Goal: Task Accomplishment & Management: Use online tool/utility

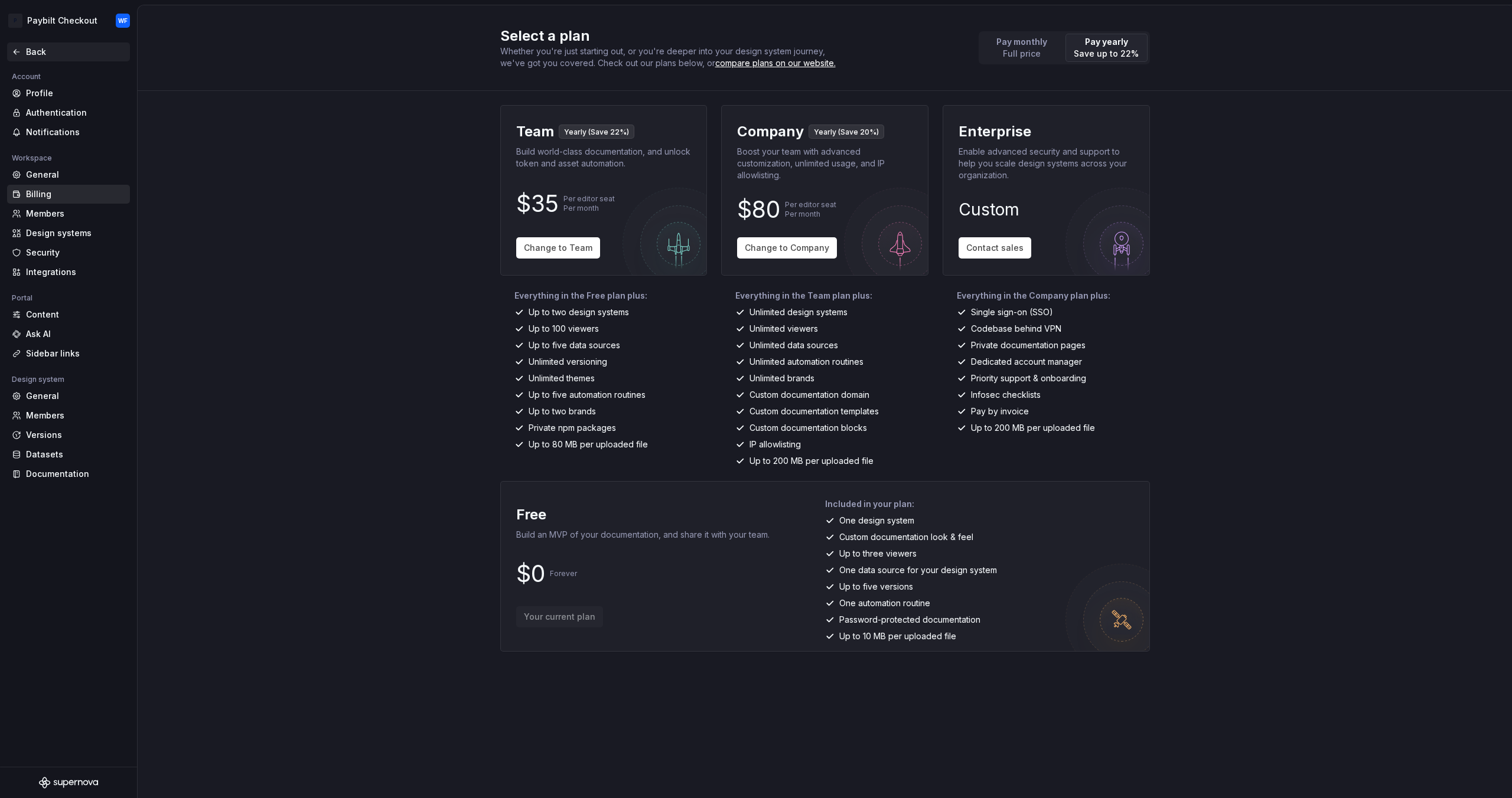
click at [37, 53] on div "Back" at bounding box center [75, 51] width 99 height 12
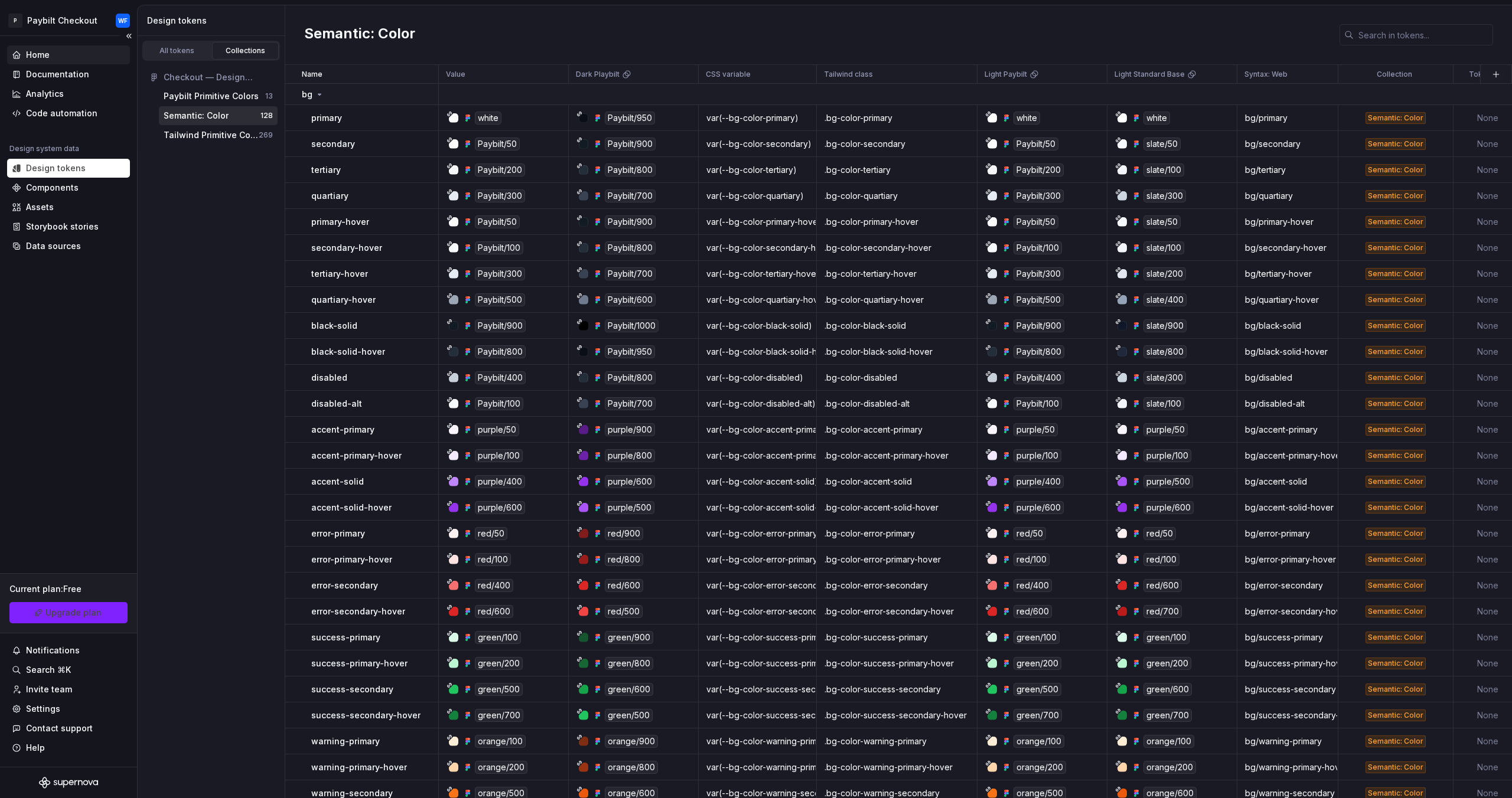
click at [77, 54] on div "Home" at bounding box center [68, 55] width 114 height 12
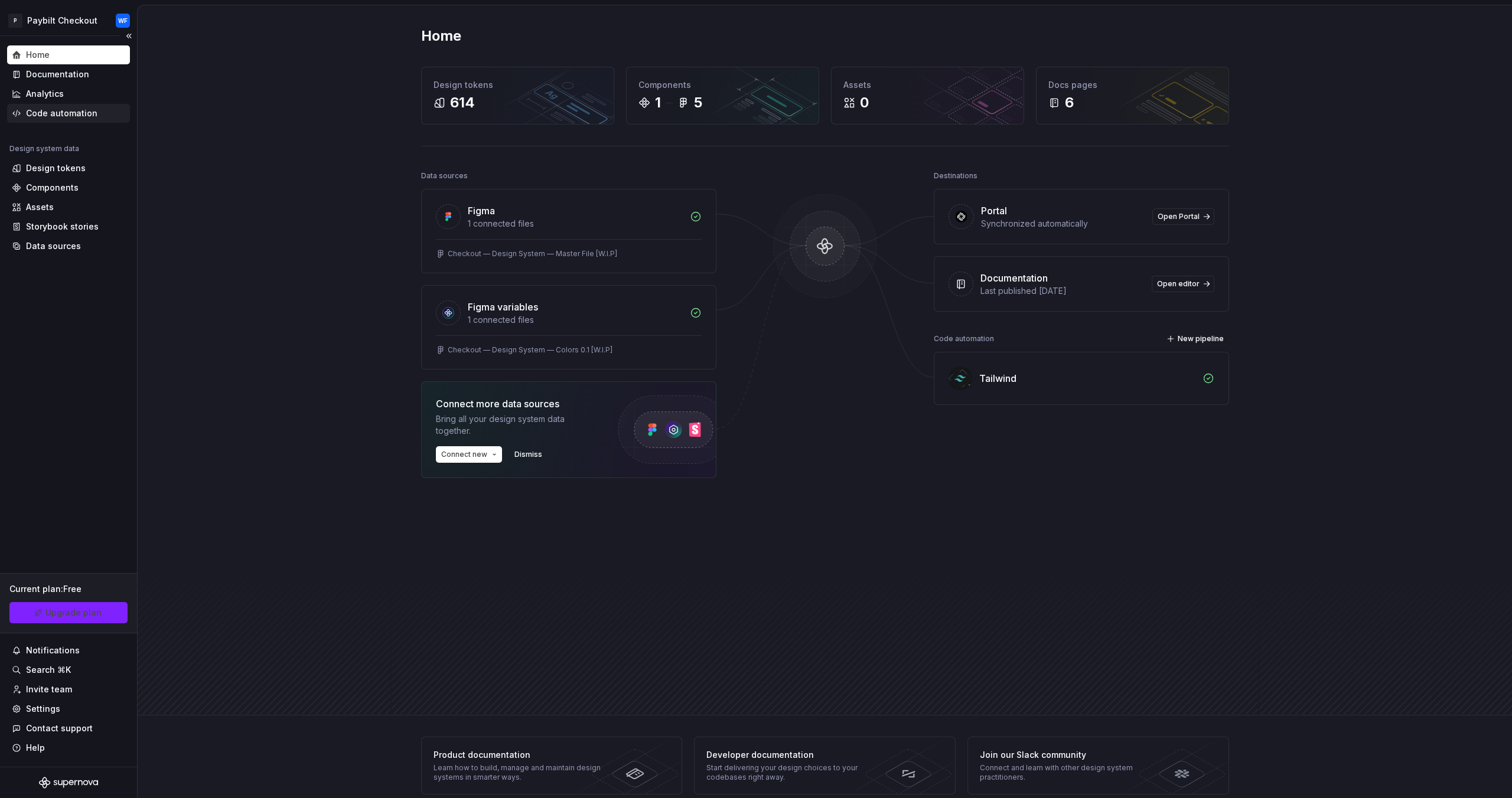
click at [91, 109] on div "Code automation" at bounding box center [62, 113] width 71 height 12
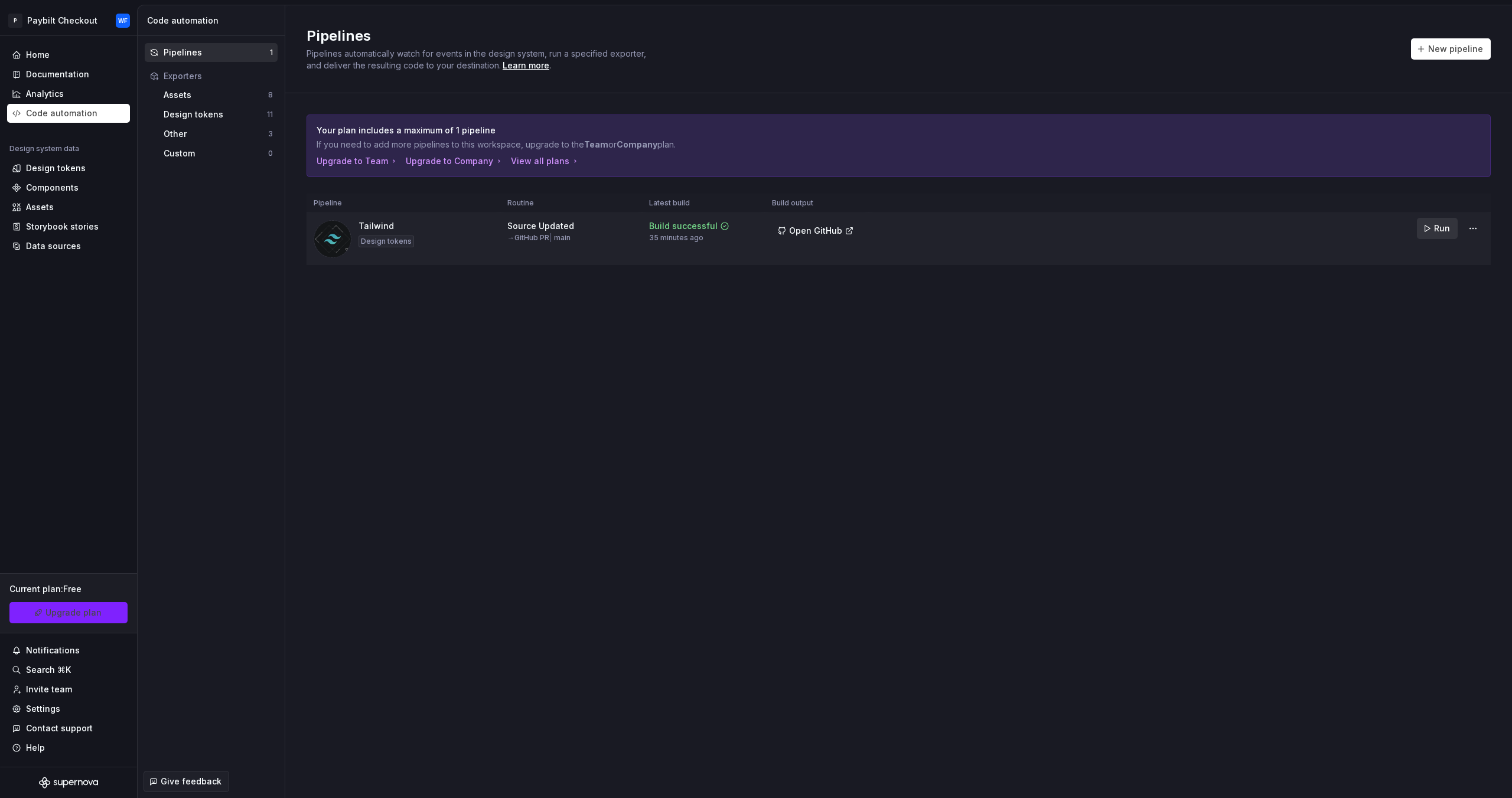
click at [1444, 230] on span "Run" at bounding box center [1442, 228] width 16 height 12
click at [792, 230] on span "Open GitHub" at bounding box center [816, 230] width 53 height 12
click at [1470, 218] on html "P Paybilt Checkout WF Home Documentation Analytics Code automation Design syste…" at bounding box center [756, 399] width 1512 height 798
click at [915, 321] on html "P Paybilt Checkout WF Home Documentation Analytics Code automation Design syste…" at bounding box center [756, 399] width 1512 height 798
click at [202, 107] on div "Design tokens 11" at bounding box center [218, 115] width 118 height 19
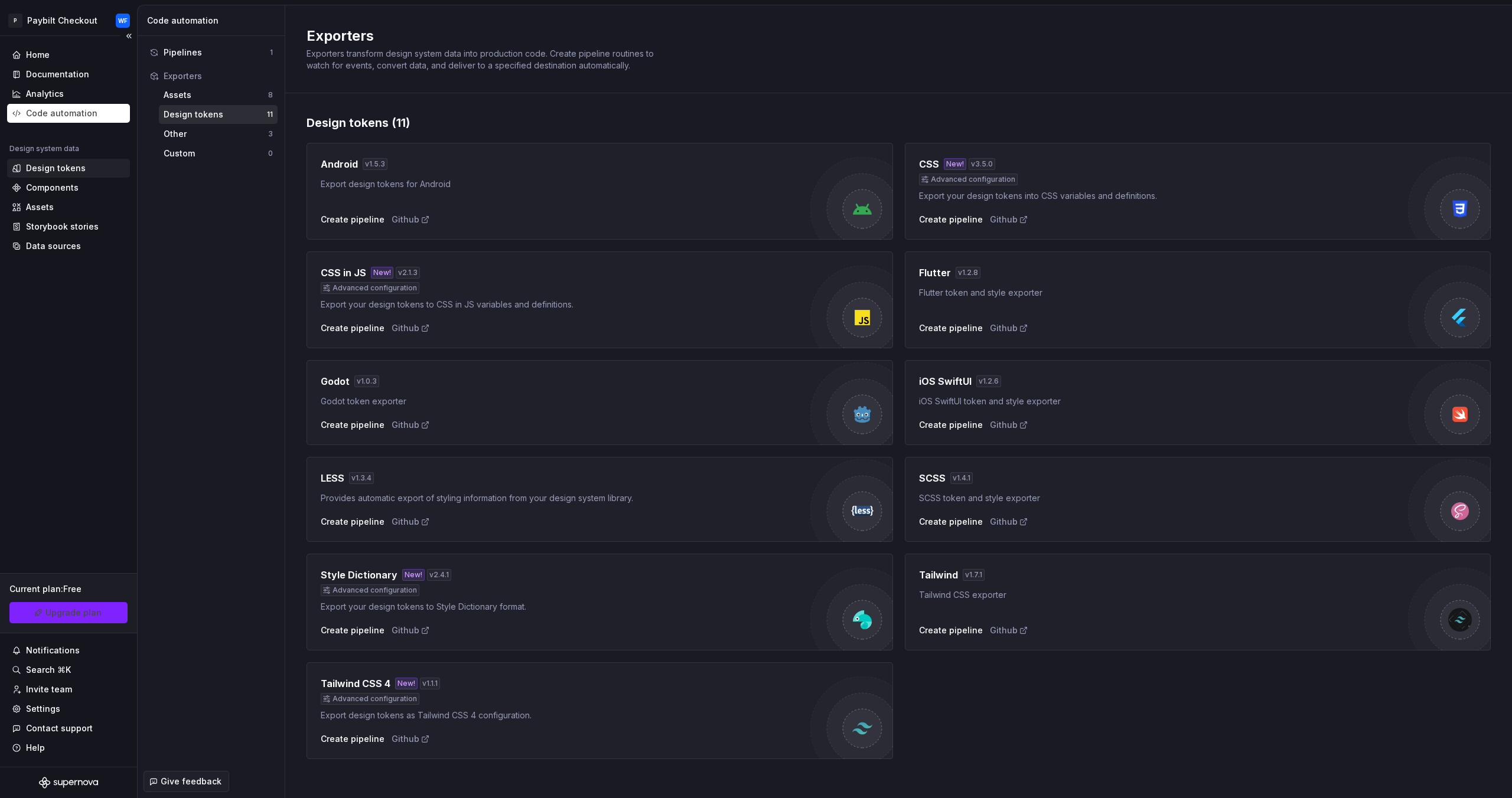
click at [51, 177] on div "Design tokens" at bounding box center [68, 168] width 123 height 19
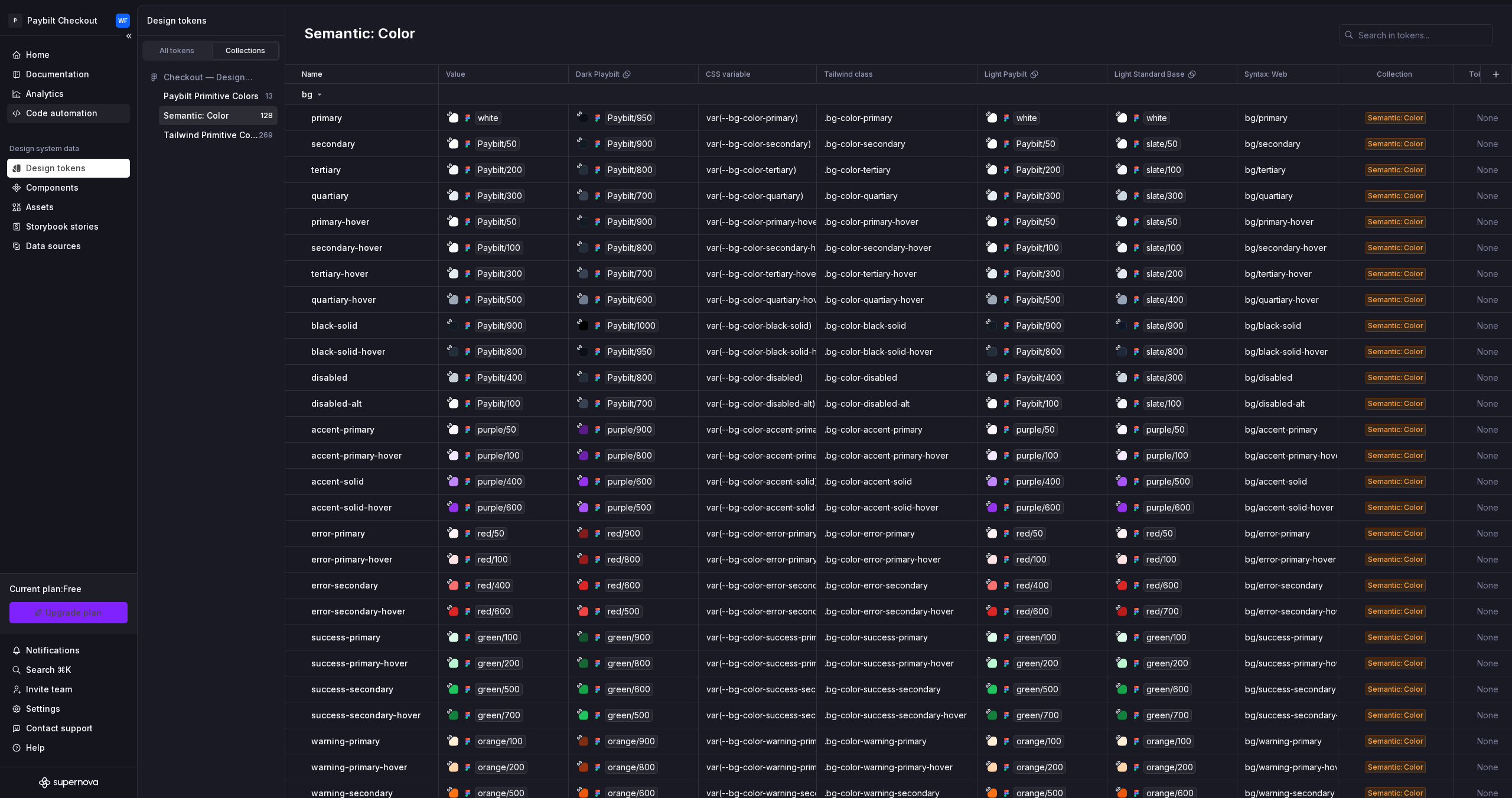
drag, startPoint x: 66, startPoint y: 118, endPoint x: 92, endPoint y: 107, distance: 28.2
click at [66, 118] on div "Code automation" at bounding box center [62, 113] width 71 height 12
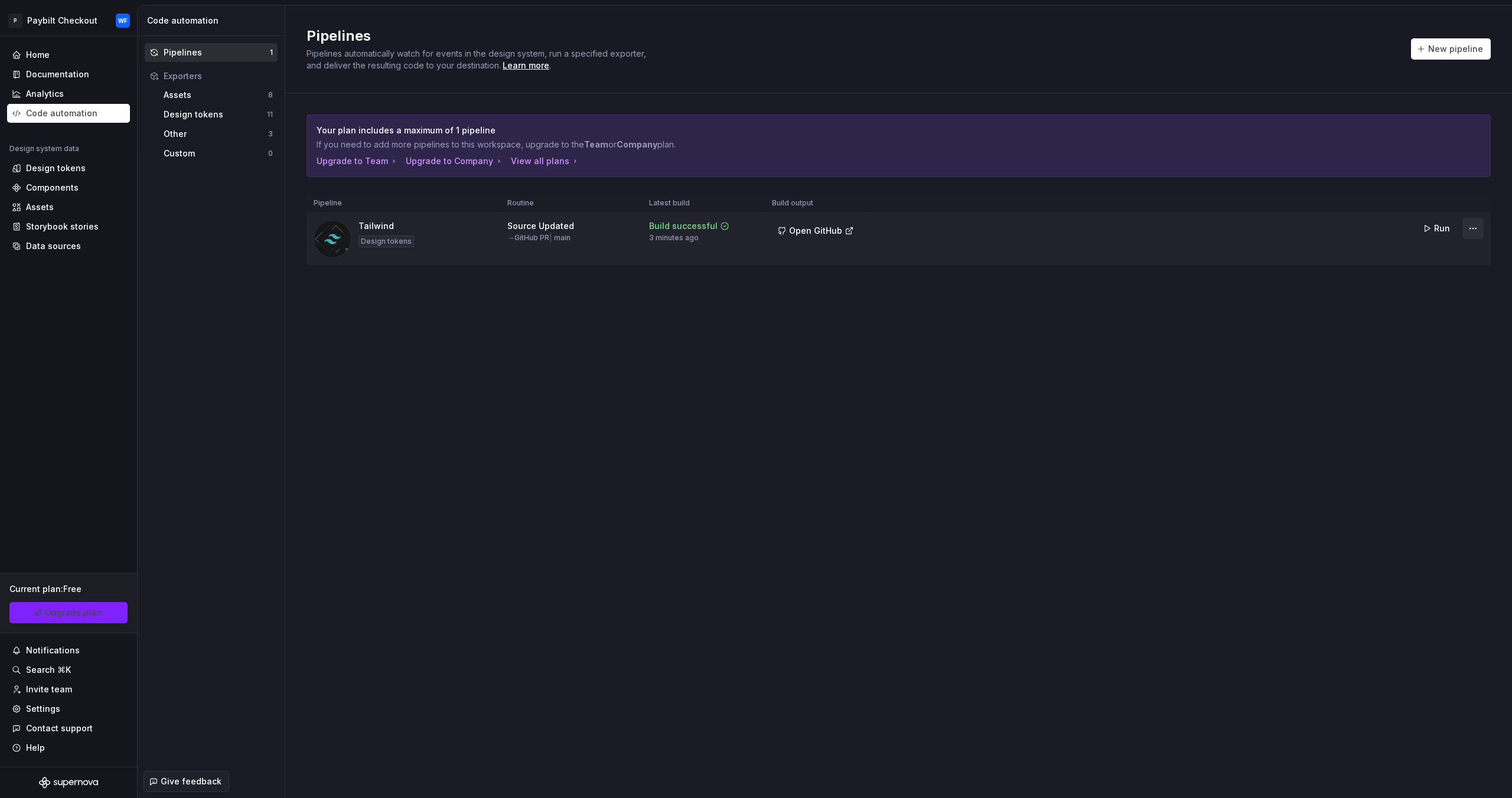
click at [1470, 227] on html "P Paybilt Checkout WF Home Documentation Analytics Code automation Design syste…" at bounding box center [756, 399] width 1512 height 798
click at [1426, 338] on div "Delete pipeline" at bounding box center [1459, 333] width 101 height 12
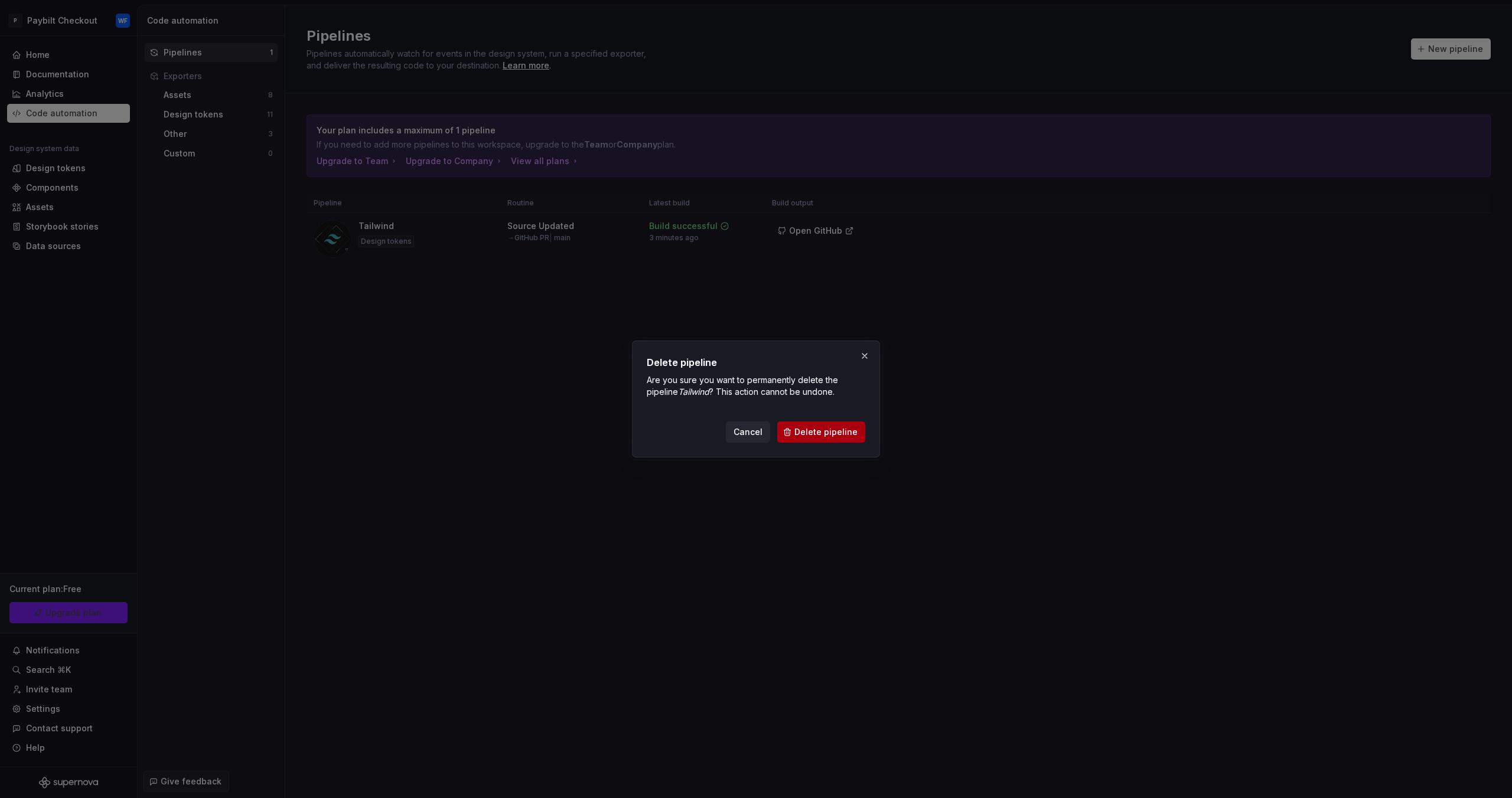
click at [811, 428] on span "Delete pipeline" at bounding box center [826, 431] width 63 height 12
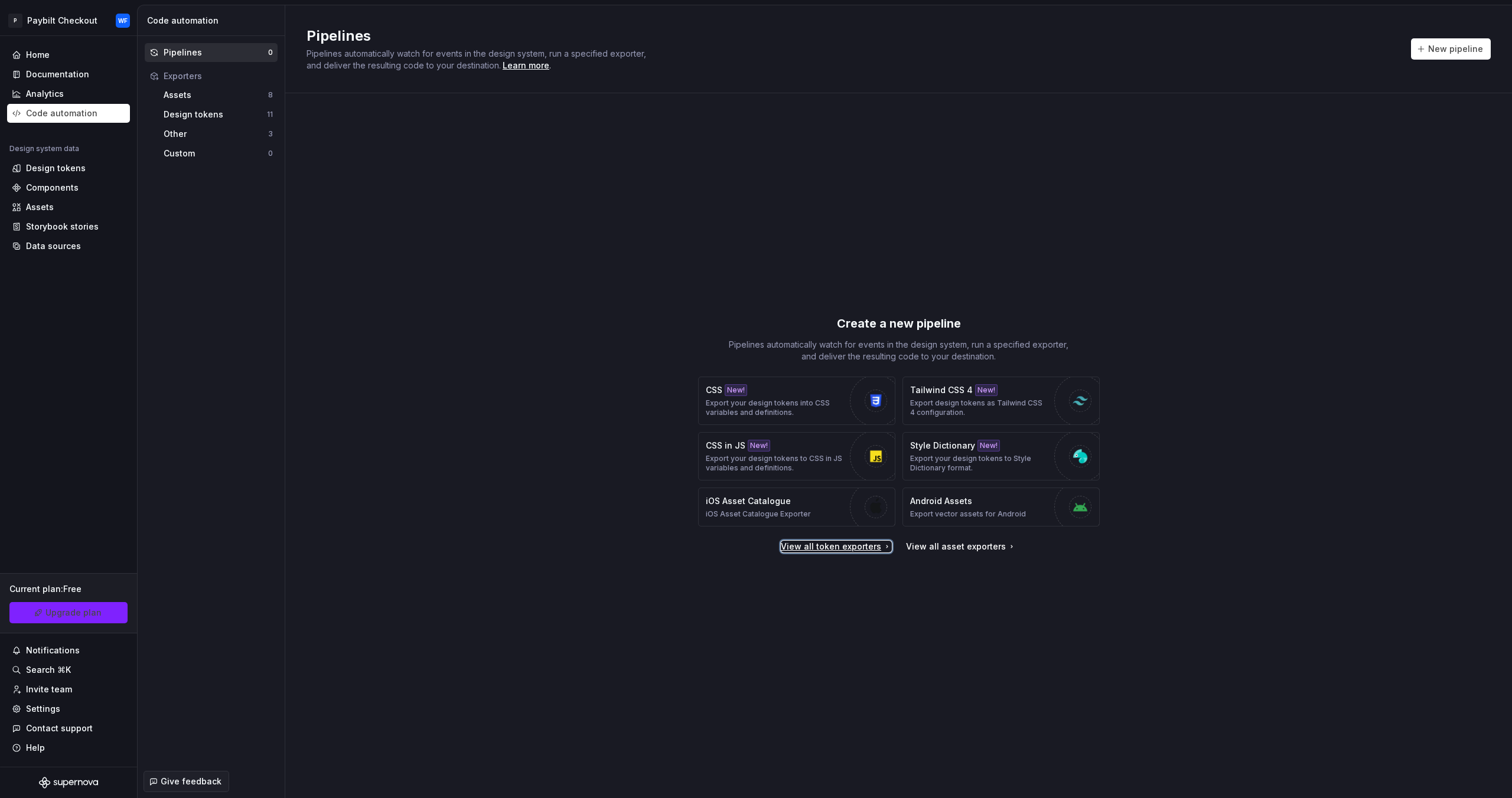
click at [859, 546] on div "View all token exporters" at bounding box center [836, 546] width 111 height 12
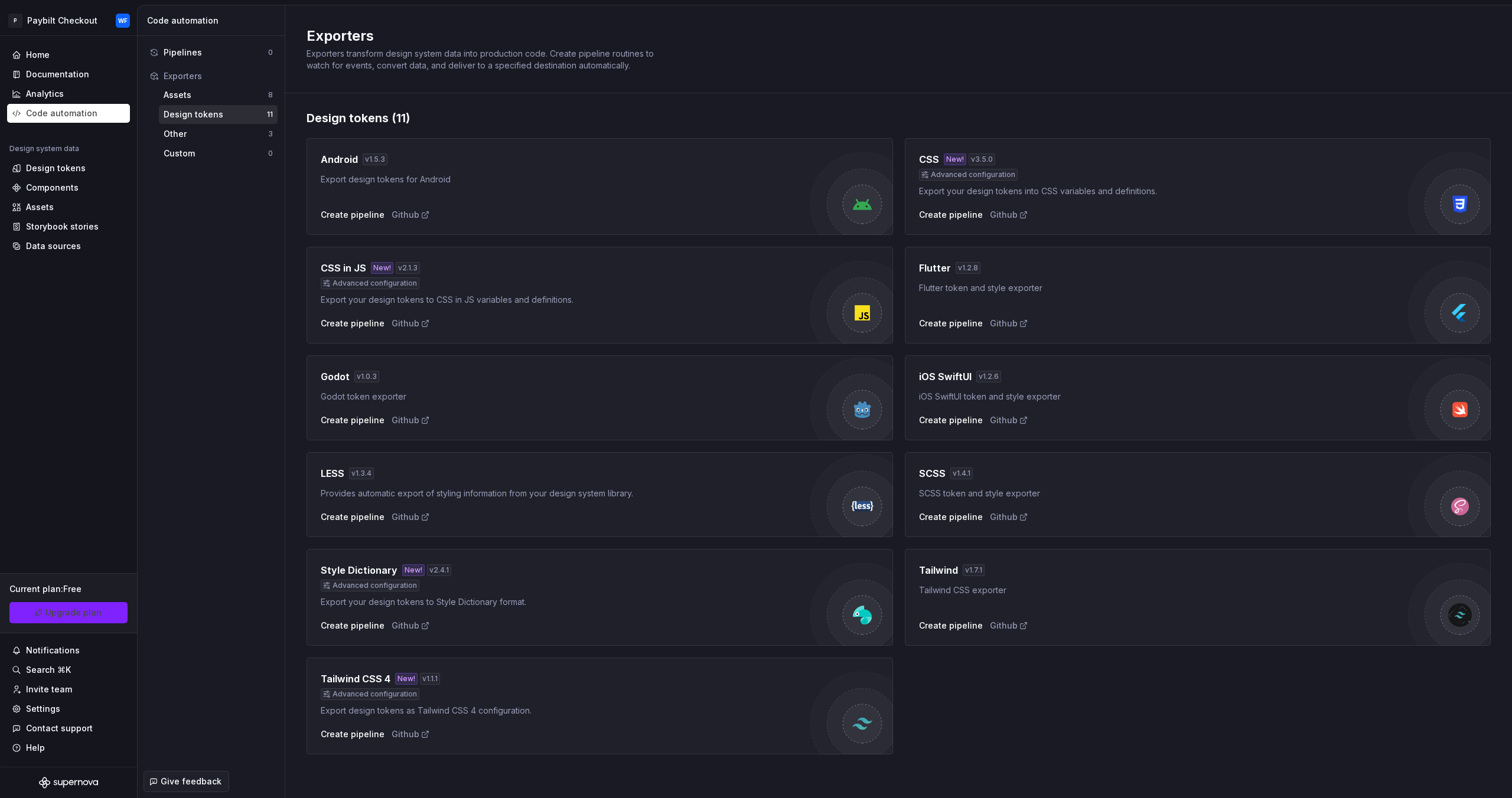
scroll to position [5, 0]
click at [1080, 609] on div "Tailwind v 1.7.1 Tailwind CSS exporter Create pipeline Github" at bounding box center [1164, 597] width 490 height 68
drag, startPoint x: 1105, startPoint y: 598, endPoint x: 999, endPoint y: 624, distance: 109.1
click at [1097, 601] on div "Tailwind v 1.7.1 Tailwind CSS exporter Create pipeline Github" at bounding box center [1164, 597] width 490 height 68
click at [1303, 586] on div "Tailwind CSS exporter" at bounding box center [1164, 589] width 490 height 12
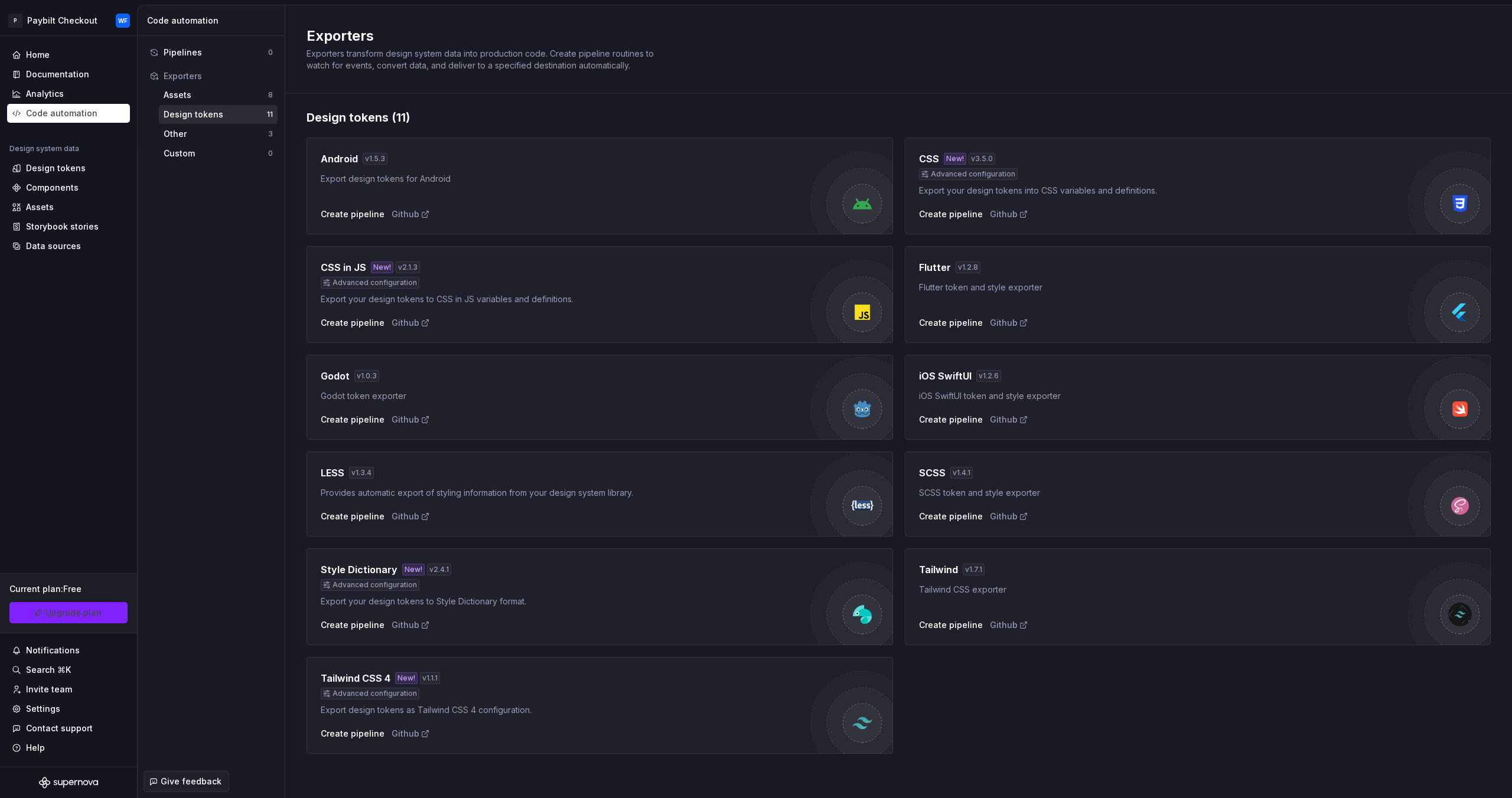
click at [1476, 583] on img at bounding box center [1449, 604] width 83 height 83
click at [935, 626] on div "Create pipeline" at bounding box center [950, 624] width 64 height 12
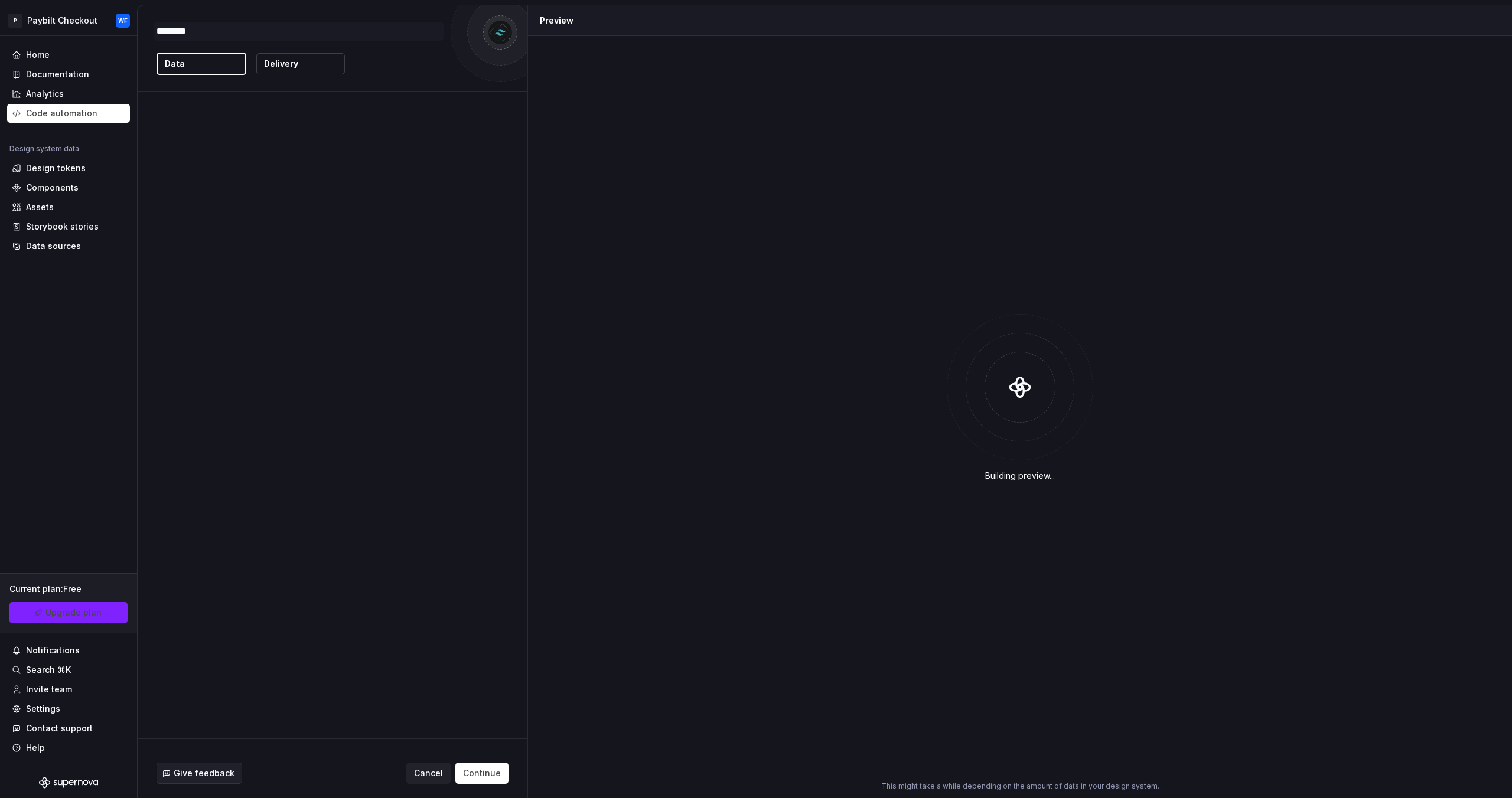
type textarea "*"
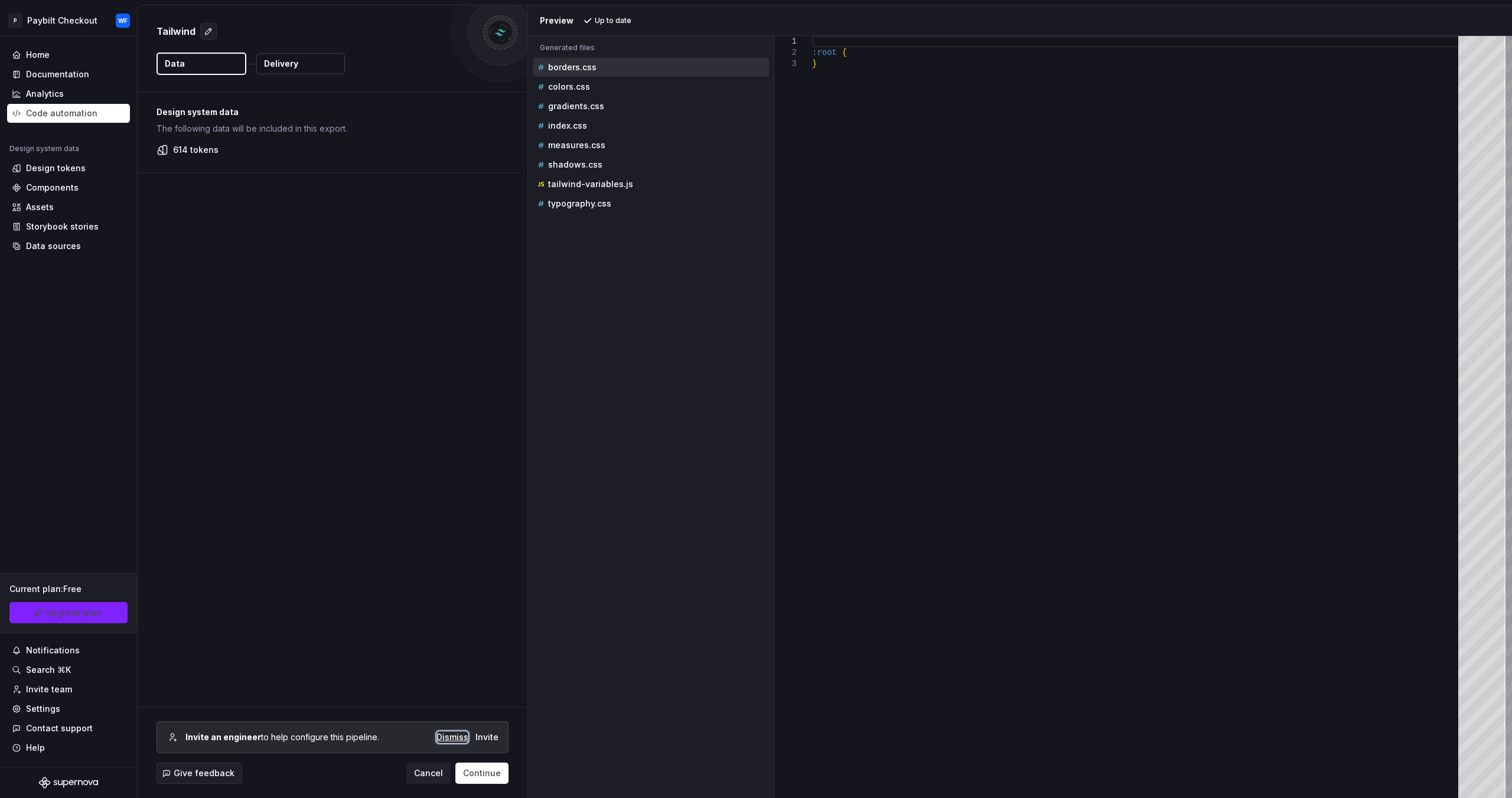
click at [455, 737] on div "Dismiss" at bounding box center [452, 736] width 32 height 12
click at [600, 85] on div "colors.css" at bounding box center [652, 86] width 234 height 12
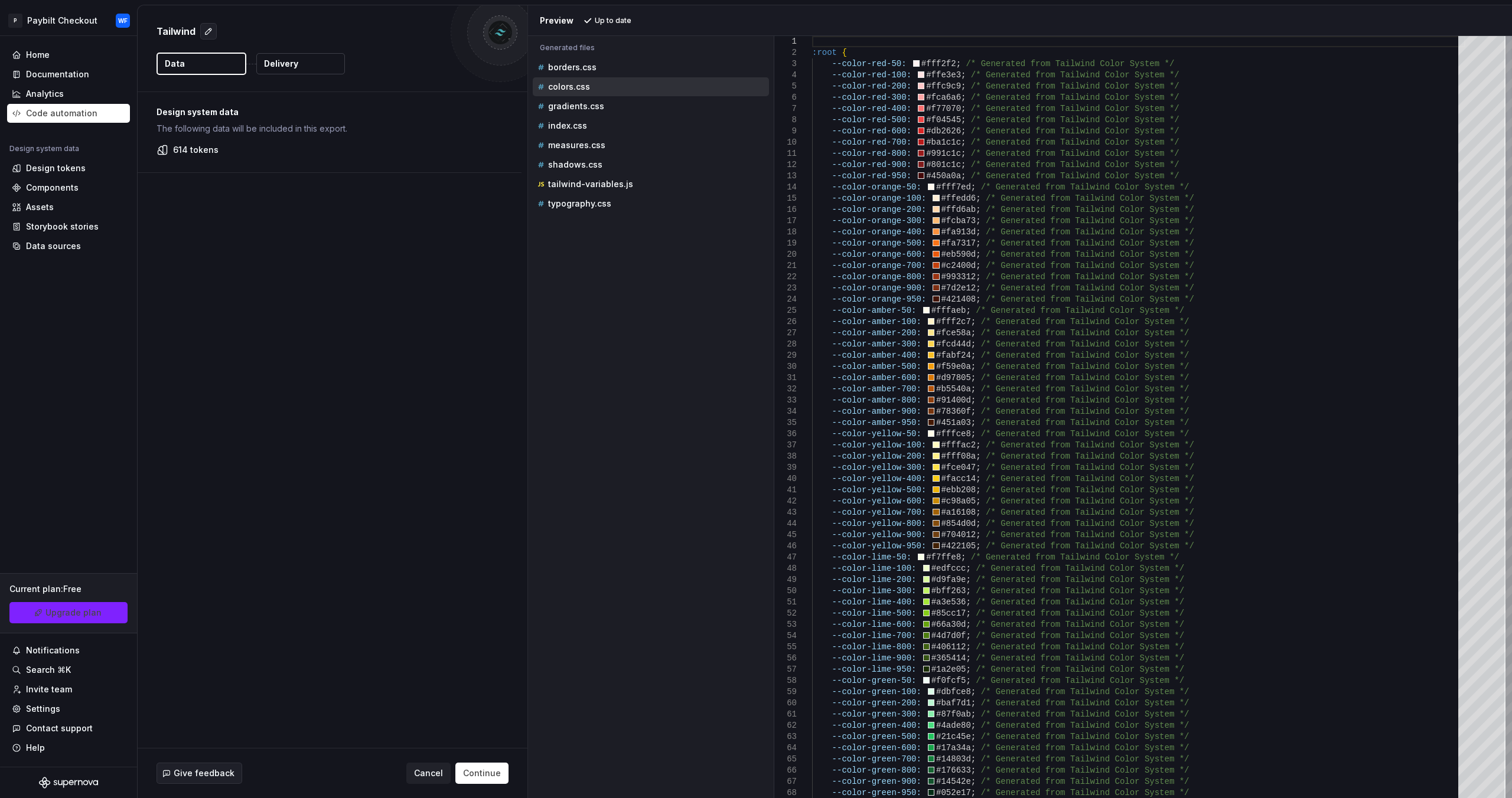
click at [1505, 219] on div at bounding box center [1509, 417] width 7 height 762
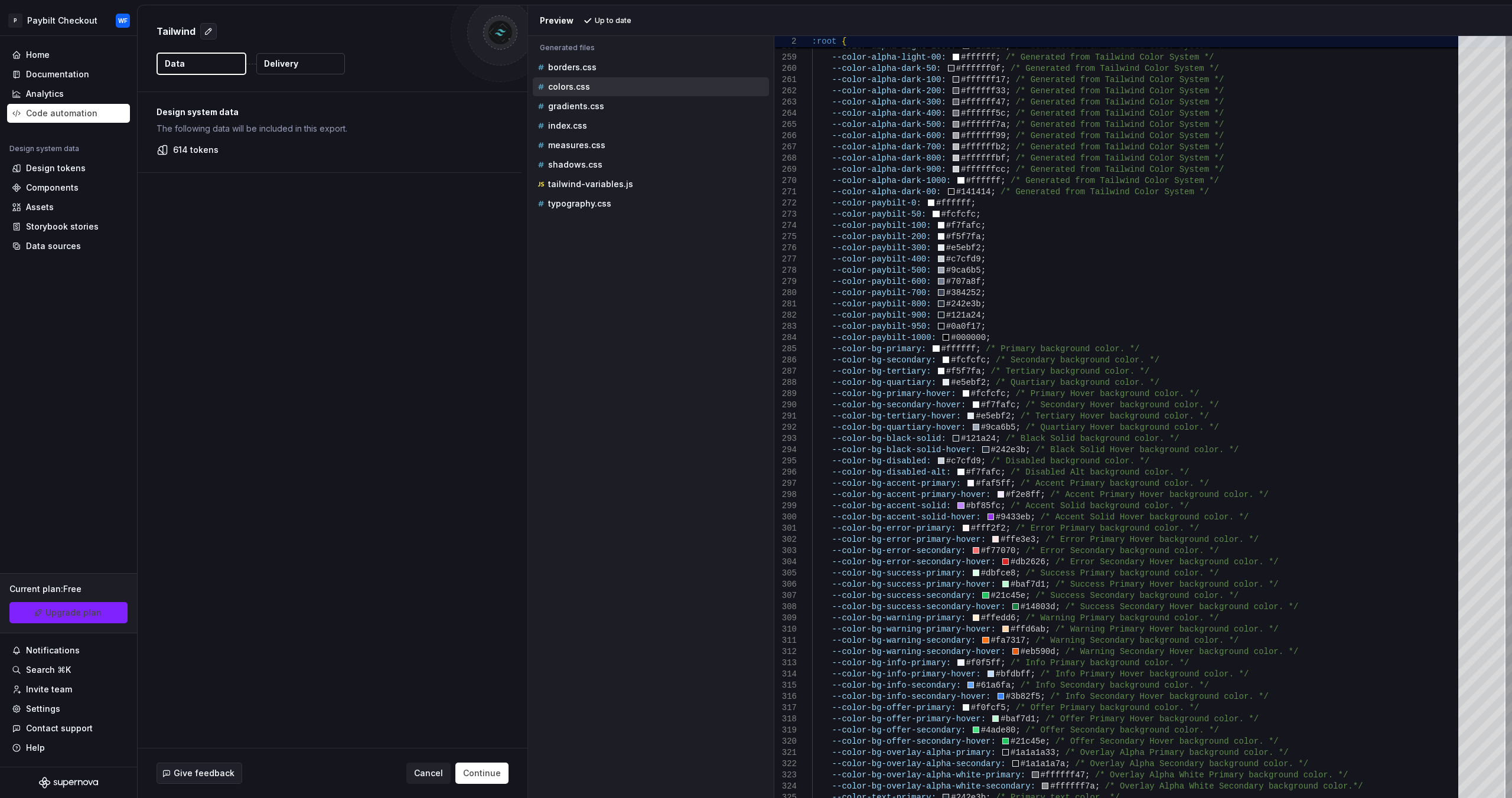
click at [1508, 544] on div at bounding box center [1509, 572] width 3 height 125
click at [583, 185] on p "tailwind-variables.js" at bounding box center [590, 184] width 85 height 10
type textarea "**********"
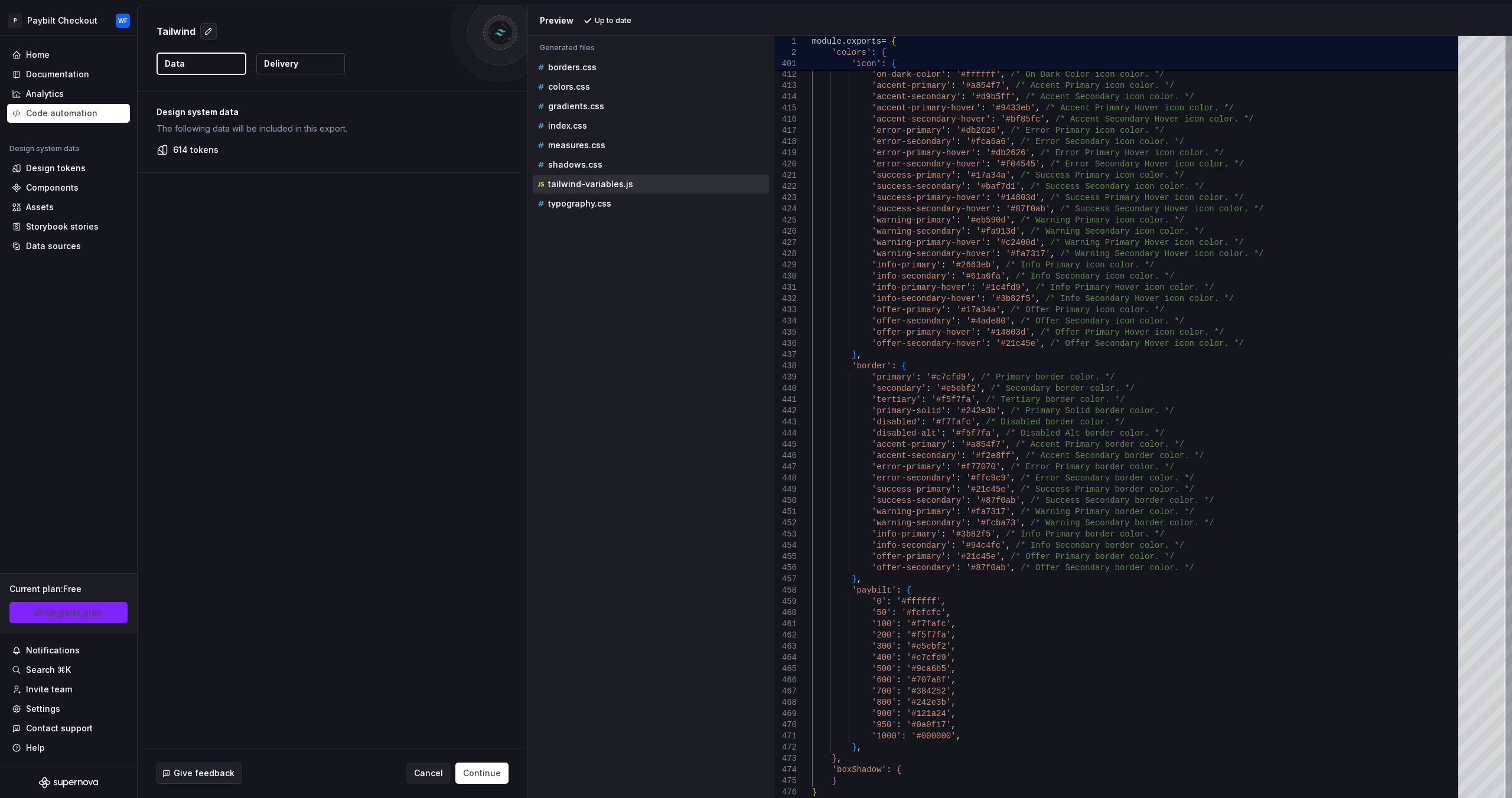
click at [1507, 797] on div at bounding box center [1509, 743] width 3 height 109
click at [483, 778] on span "Continue" at bounding box center [482, 773] width 38 height 12
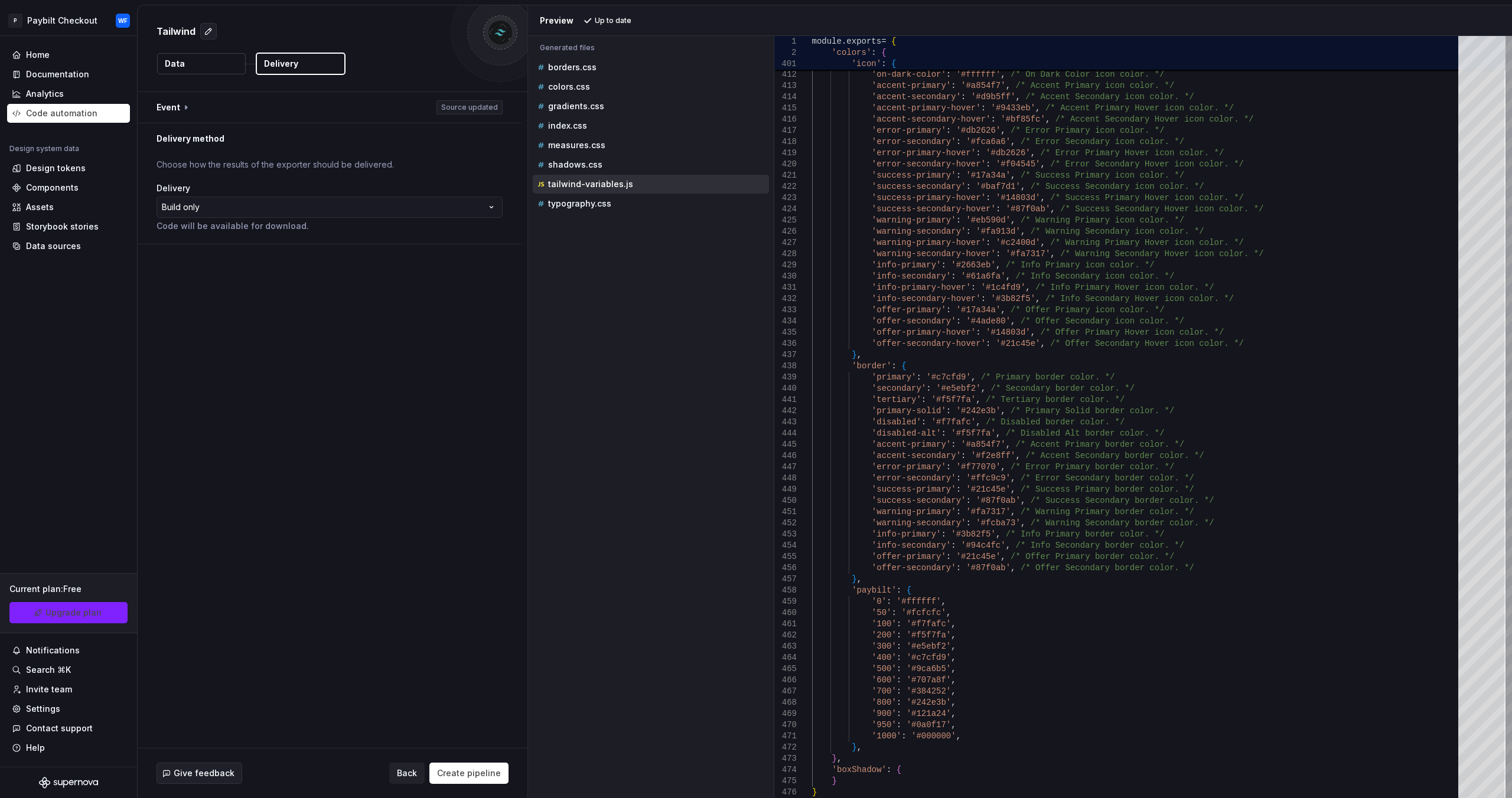
click at [395, 305] on div "**********" at bounding box center [333, 420] width 390 height 656
click at [83, 120] on div "Code automation" at bounding box center [68, 114] width 123 height 19
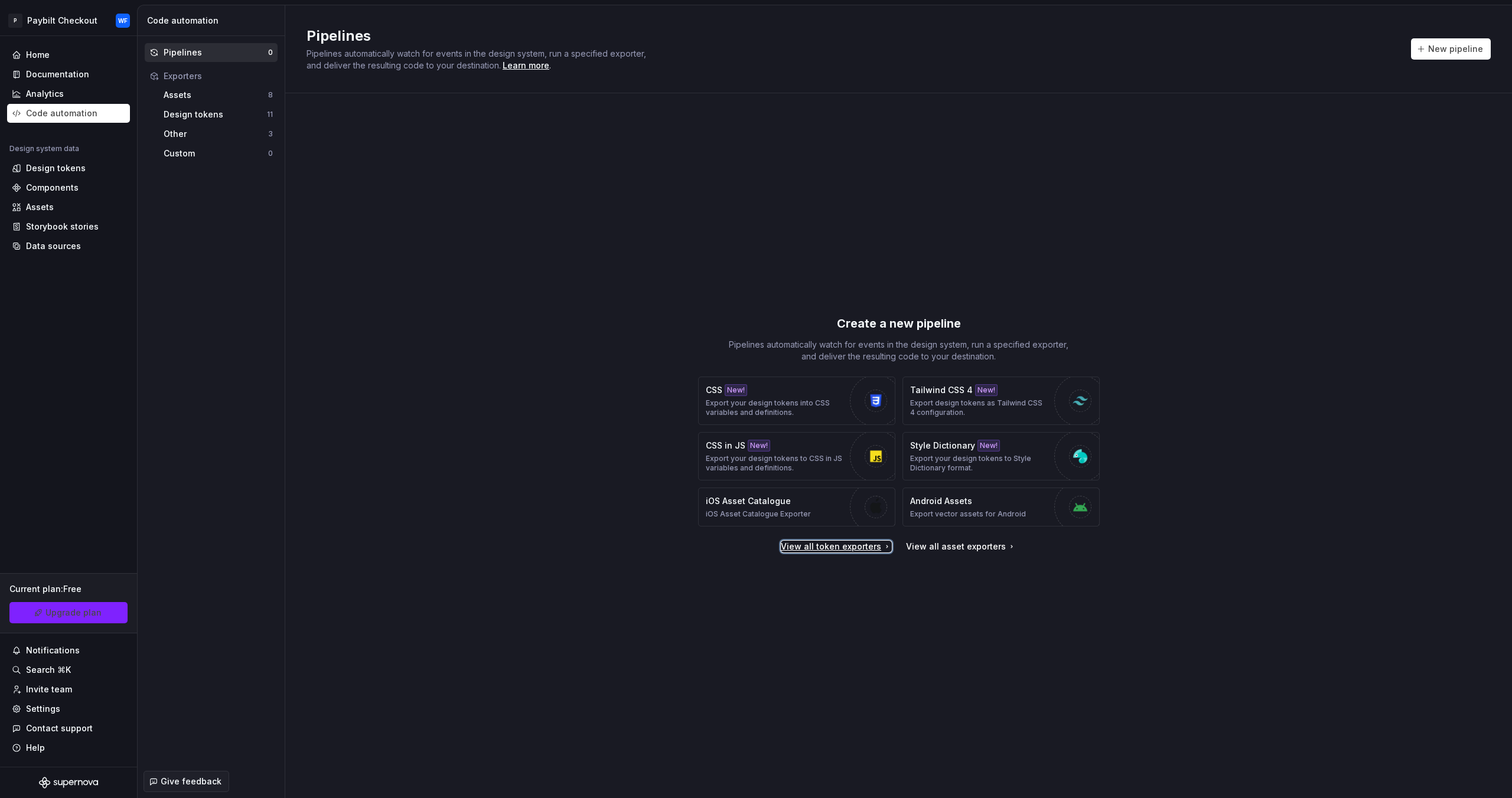
click at [873, 542] on div "View all token exporters" at bounding box center [836, 546] width 111 height 12
click at [1453, 56] on button "New pipeline" at bounding box center [1450, 49] width 80 height 21
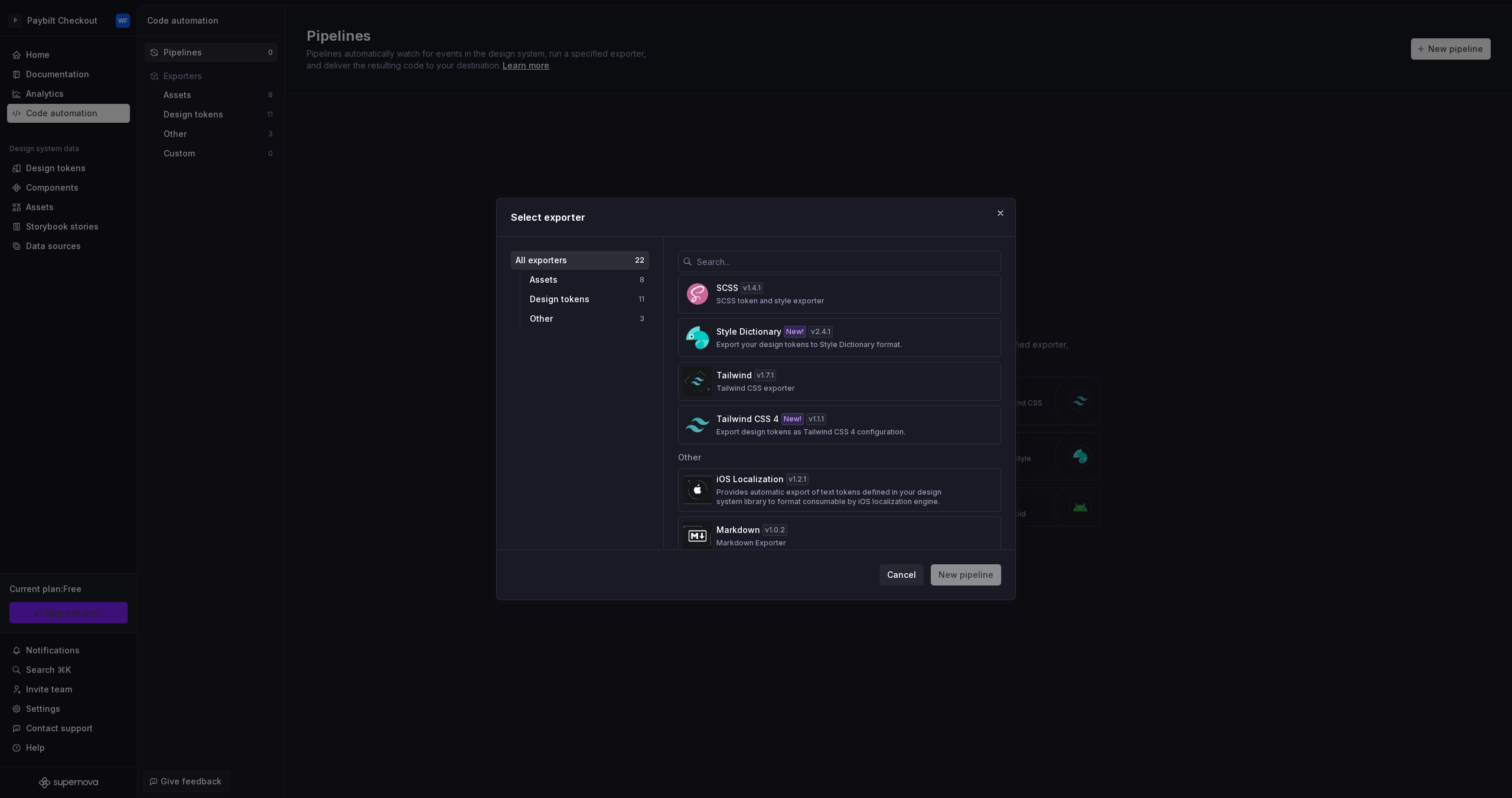
scroll to position [708, 0]
click at [848, 366] on div "Tailwind v 1.7.1 Tailwind CSS exporter" at bounding box center [836, 373] width 239 height 24
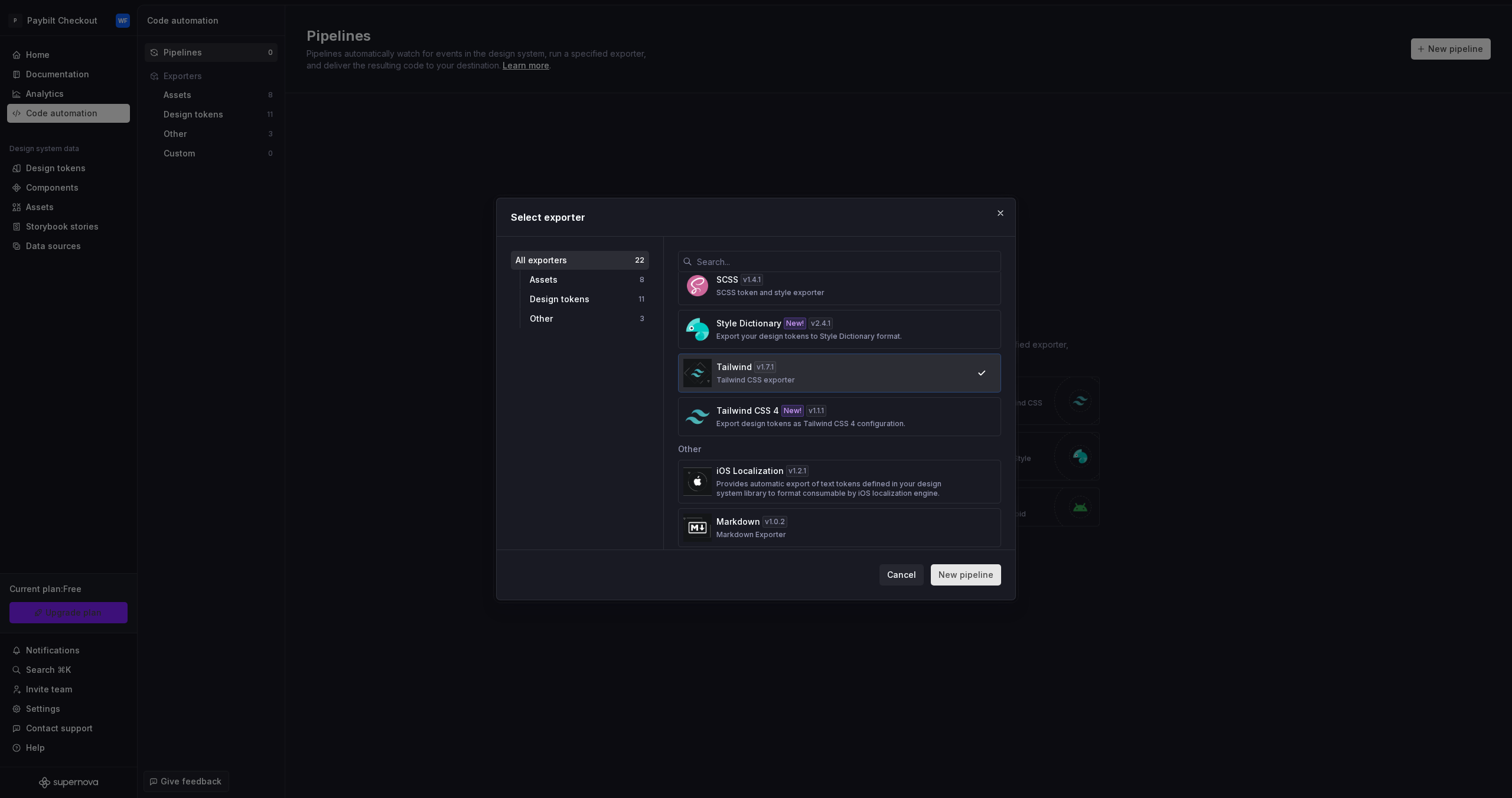
click at [980, 569] on span "New pipeline" at bounding box center [965, 574] width 55 height 12
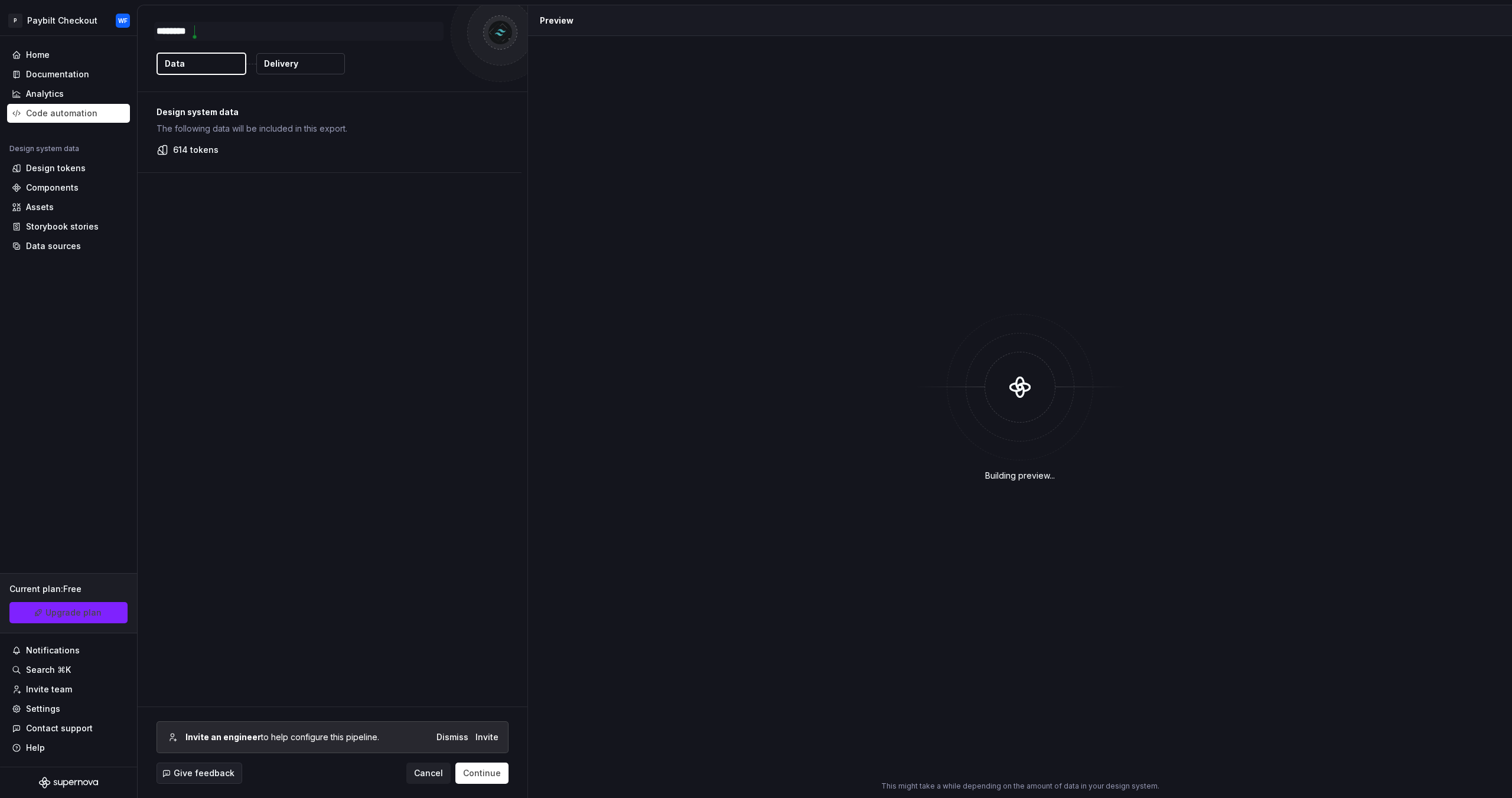
type textarea "*"
click at [486, 776] on span "Continue" at bounding box center [482, 773] width 38 height 12
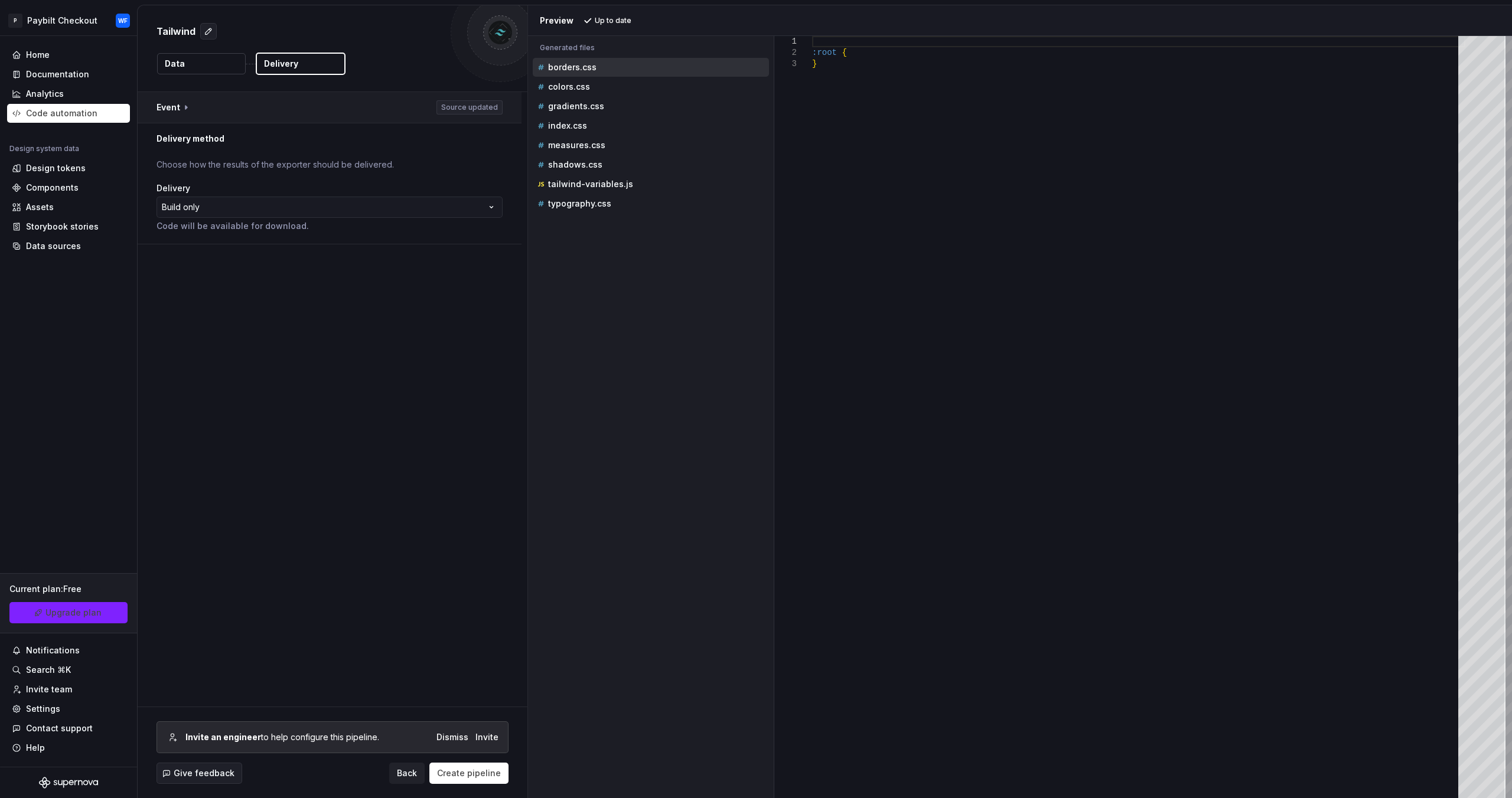
click at [413, 111] on button "button" at bounding box center [329, 107] width 384 height 31
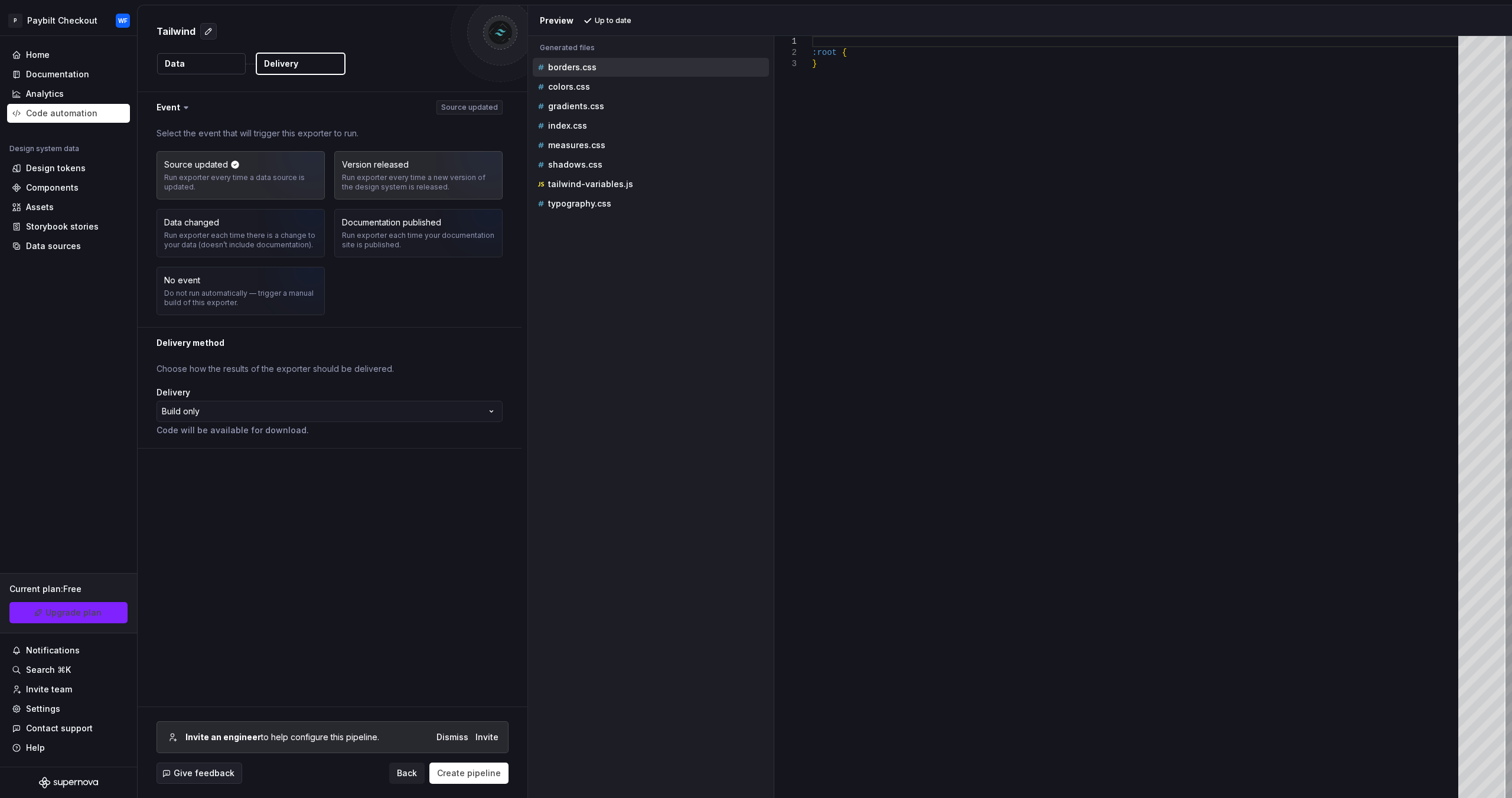
click at [480, 186] on img "button" at bounding box center [473, 180] width 75 height 79
drag, startPoint x: 264, startPoint y: 184, endPoint x: 255, endPoint y: 188, distance: 9.8
click at [263, 184] on img "button" at bounding box center [296, 180] width 75 height 79
click at [270, 408] on html "**********" at bounding box center [756, 399] width 1512 height 798
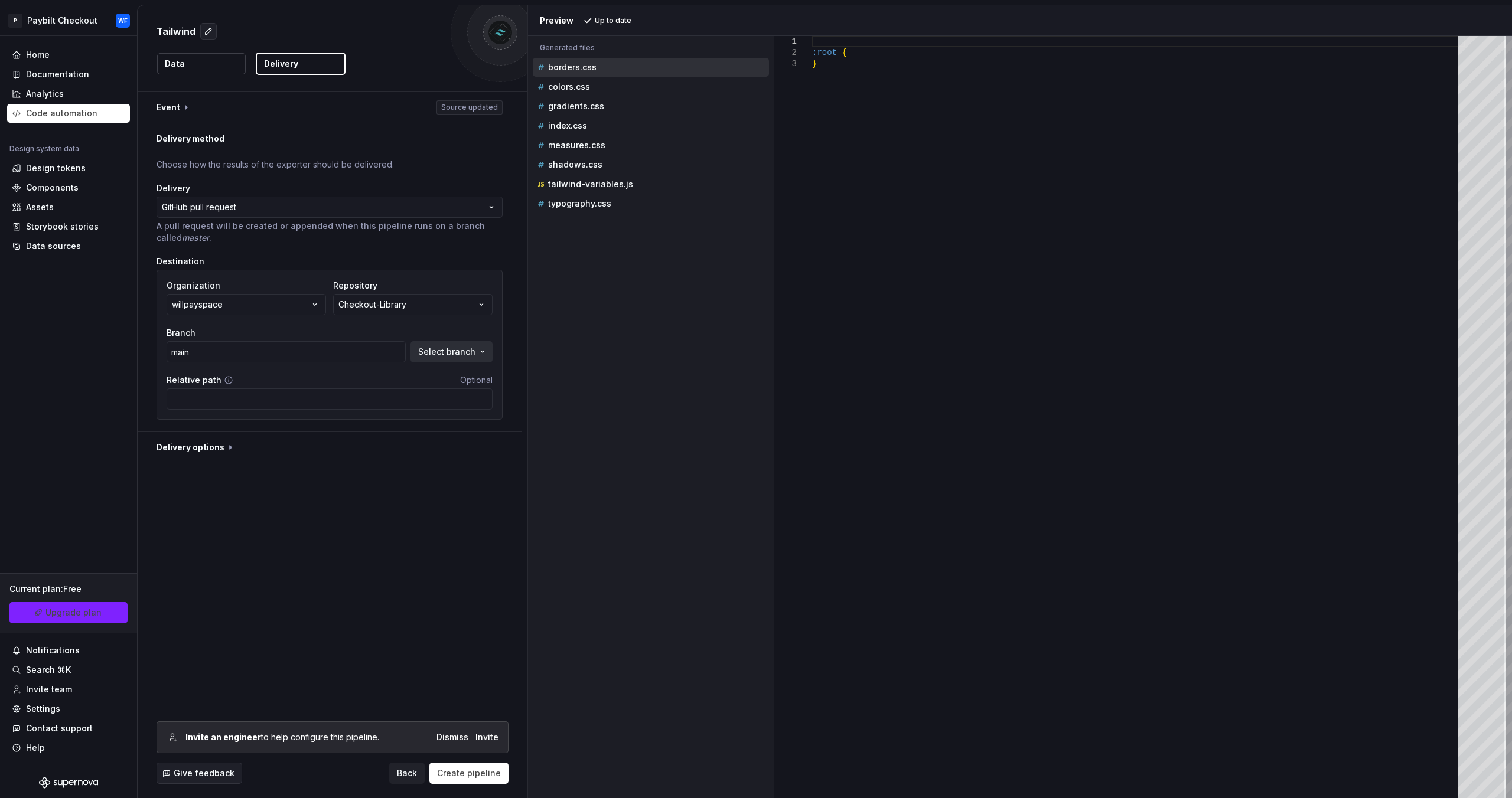
click at [454, 351] on span "Select branch" at bounding box center [447, 351] width 57 height 12
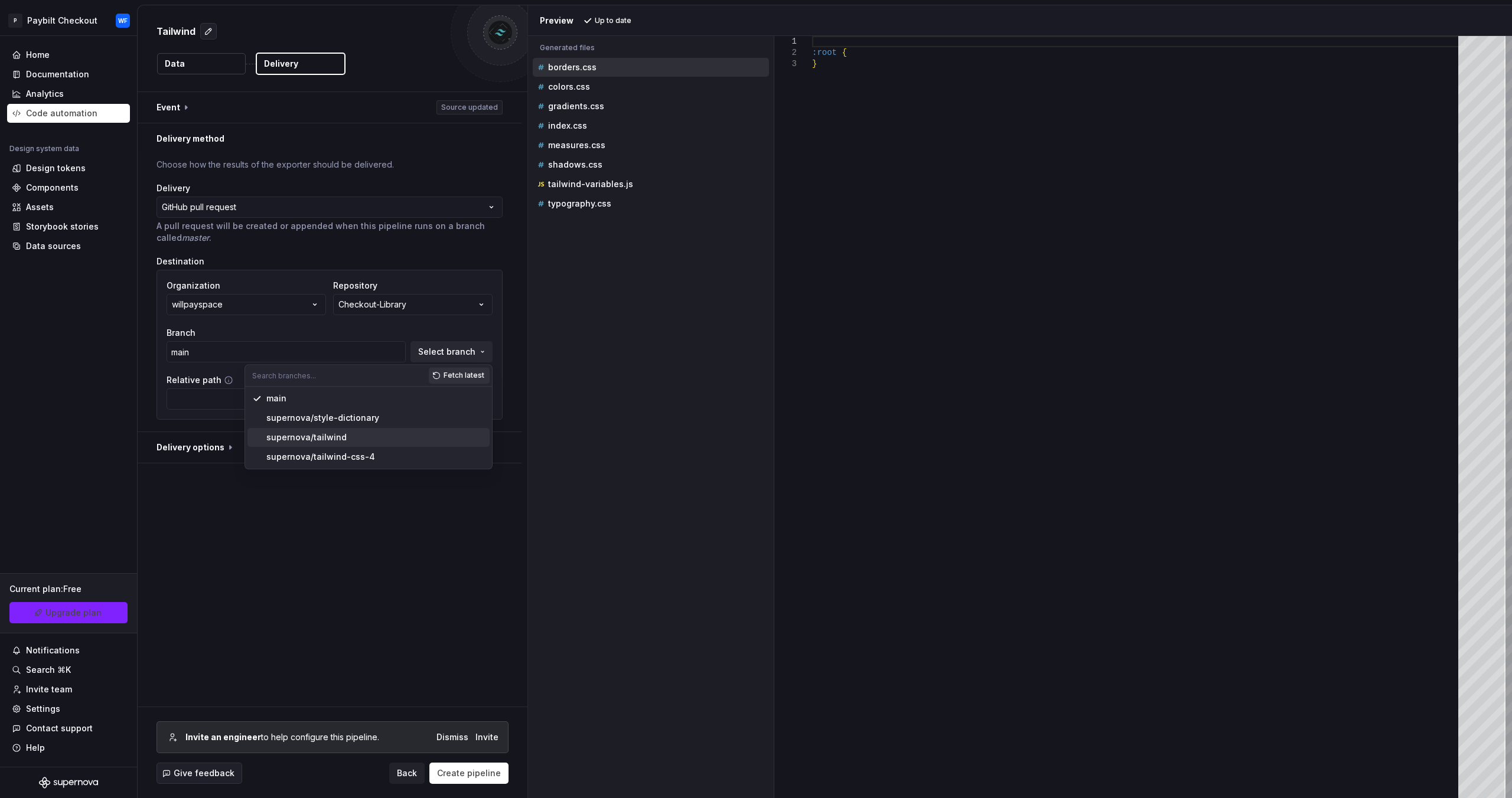
click at [325, 432] on div "supernova/tailwind" at bounding box center [306, 437] width 80 height 12
type input "supernova/tailwind"
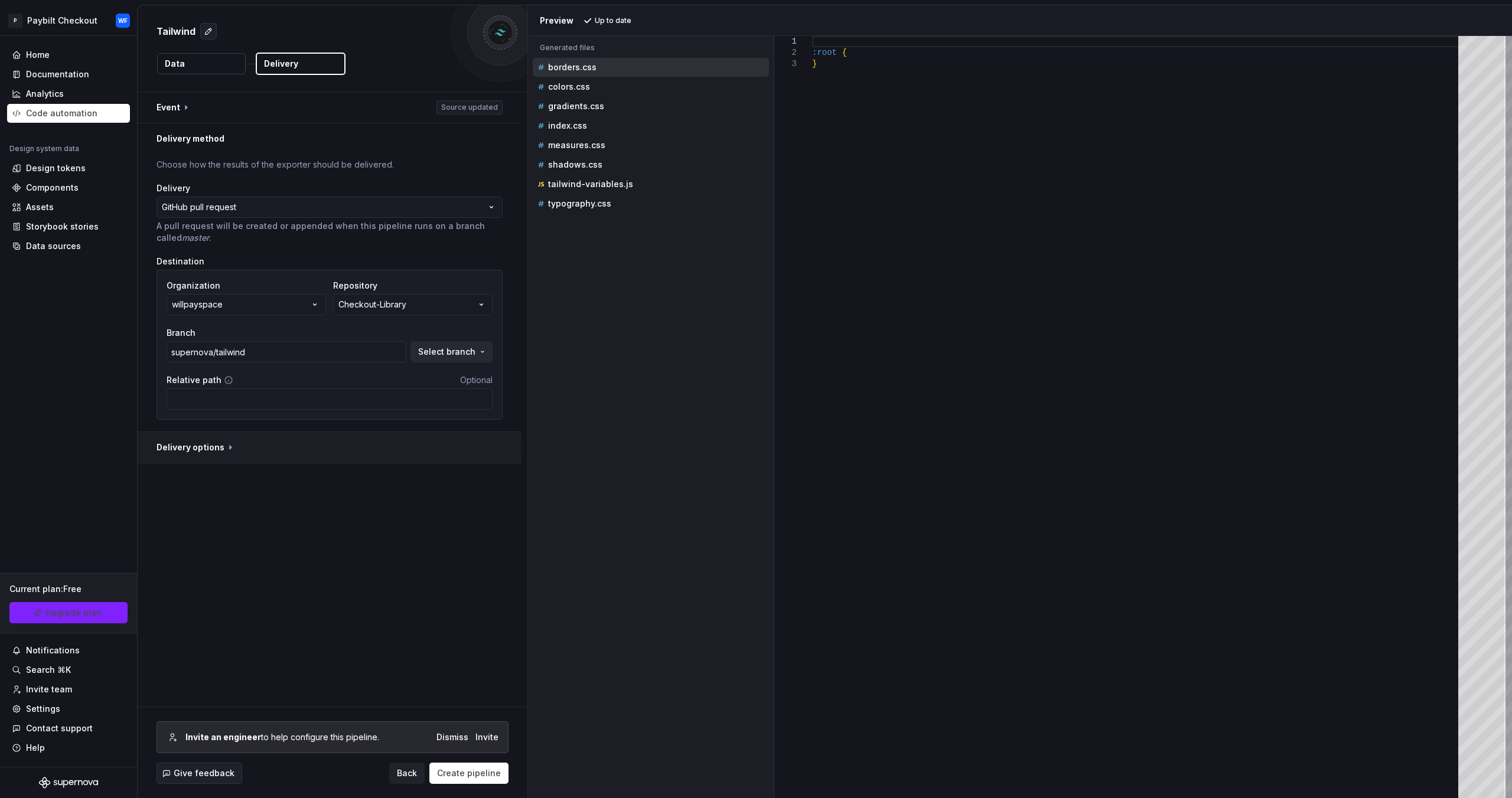
click at [203, 446] on button "button" at bounding box center [329, 447] width 384 height 31
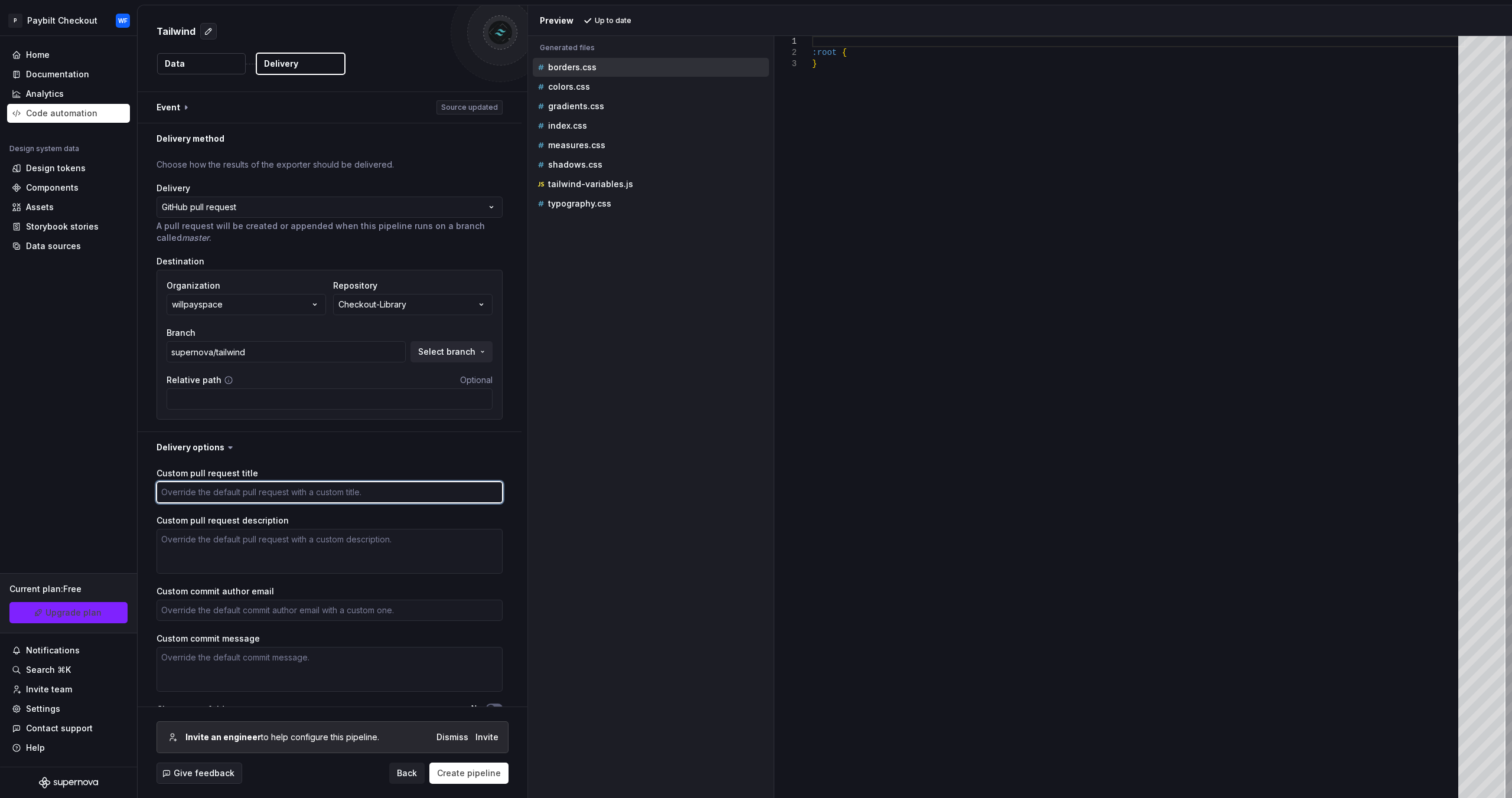
click at [293, 494] on textarea "Custom pull request title" at bounding box center [330, 492] width 346 height 21
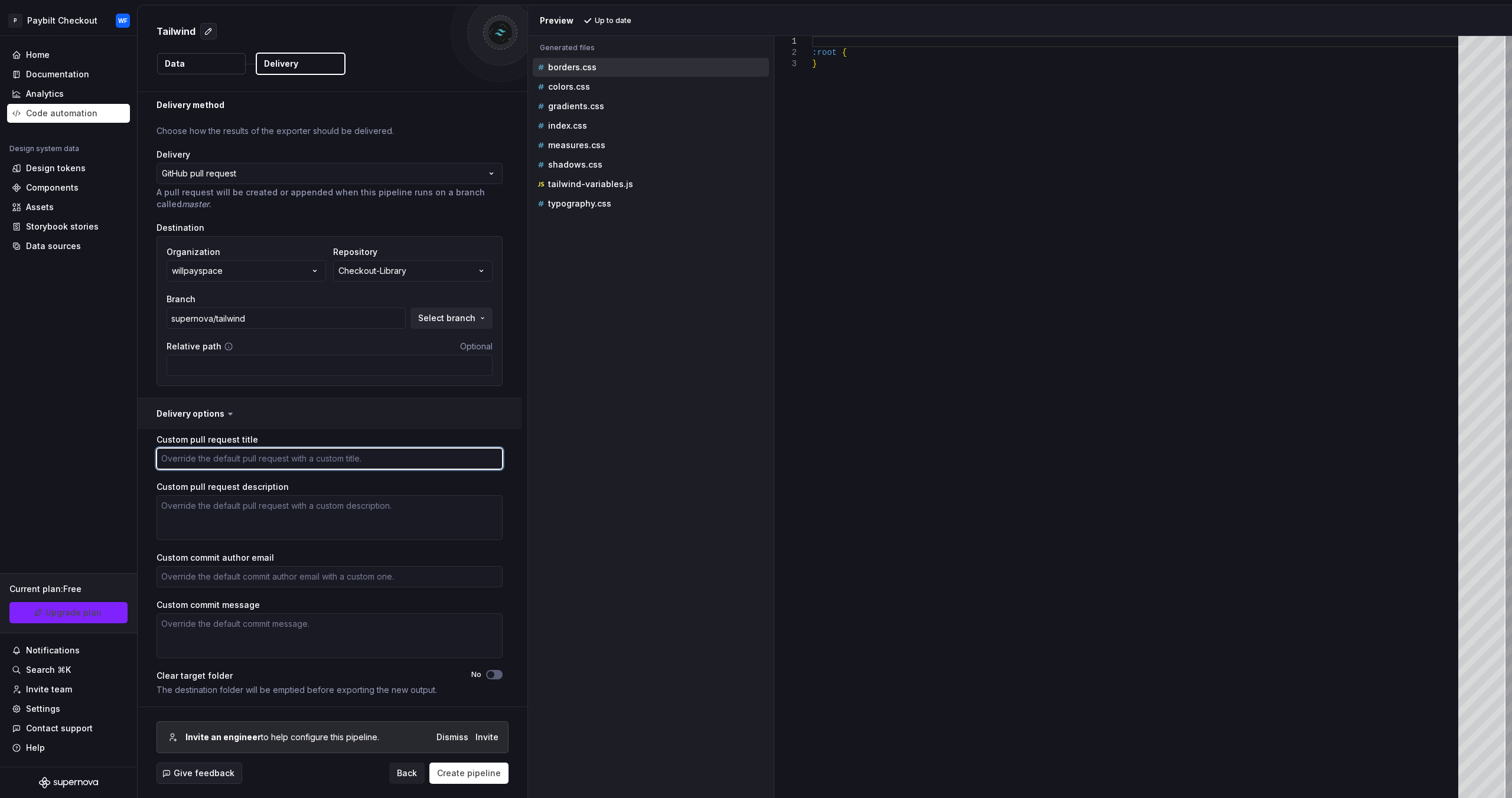
type textarea "*"
type textarea "V"
type textarea "*"
type textarea "V0"
type textarea "*"
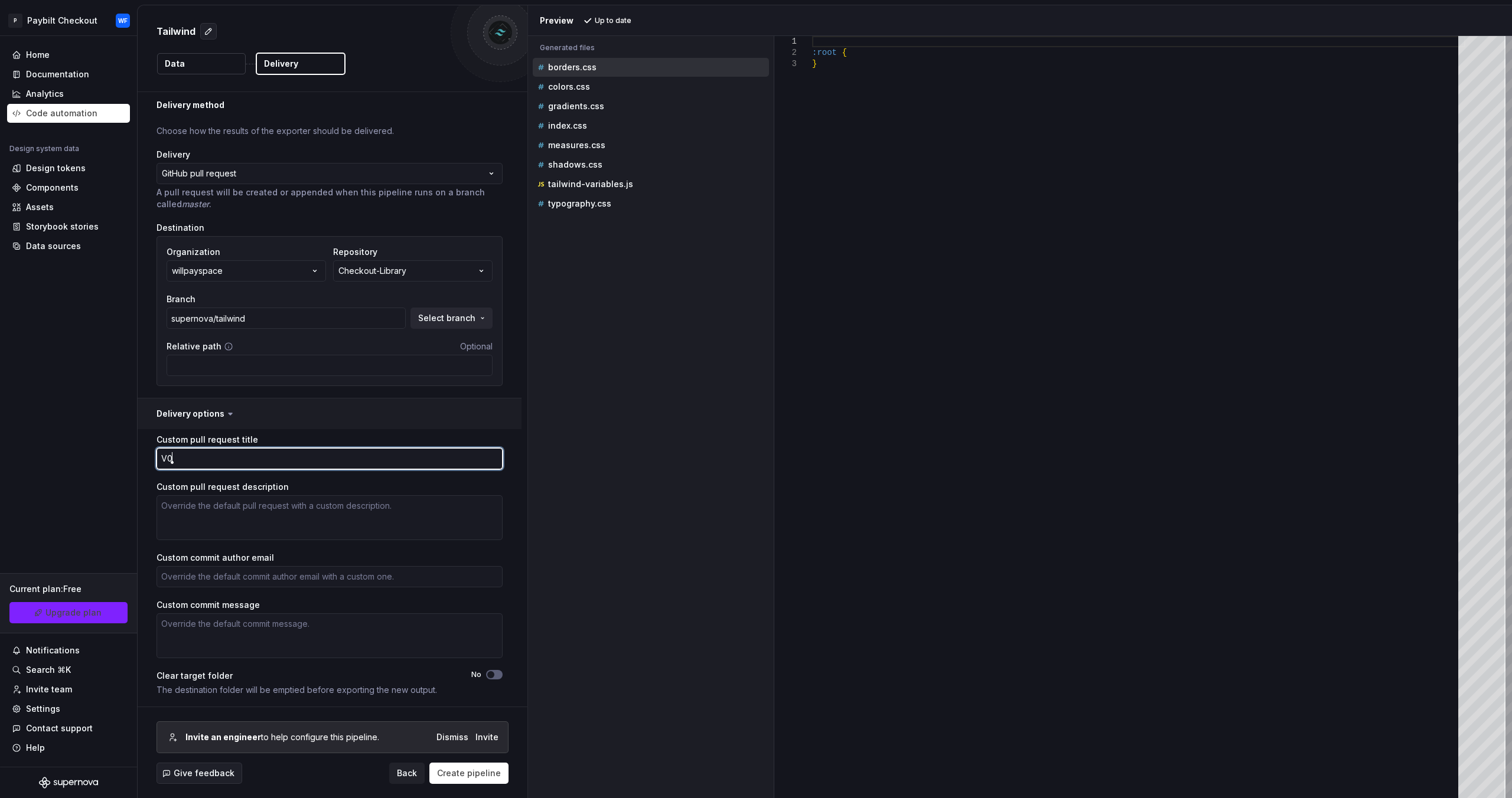
type textarea "V0."
type textarea "*"
type textarea "V0.5"
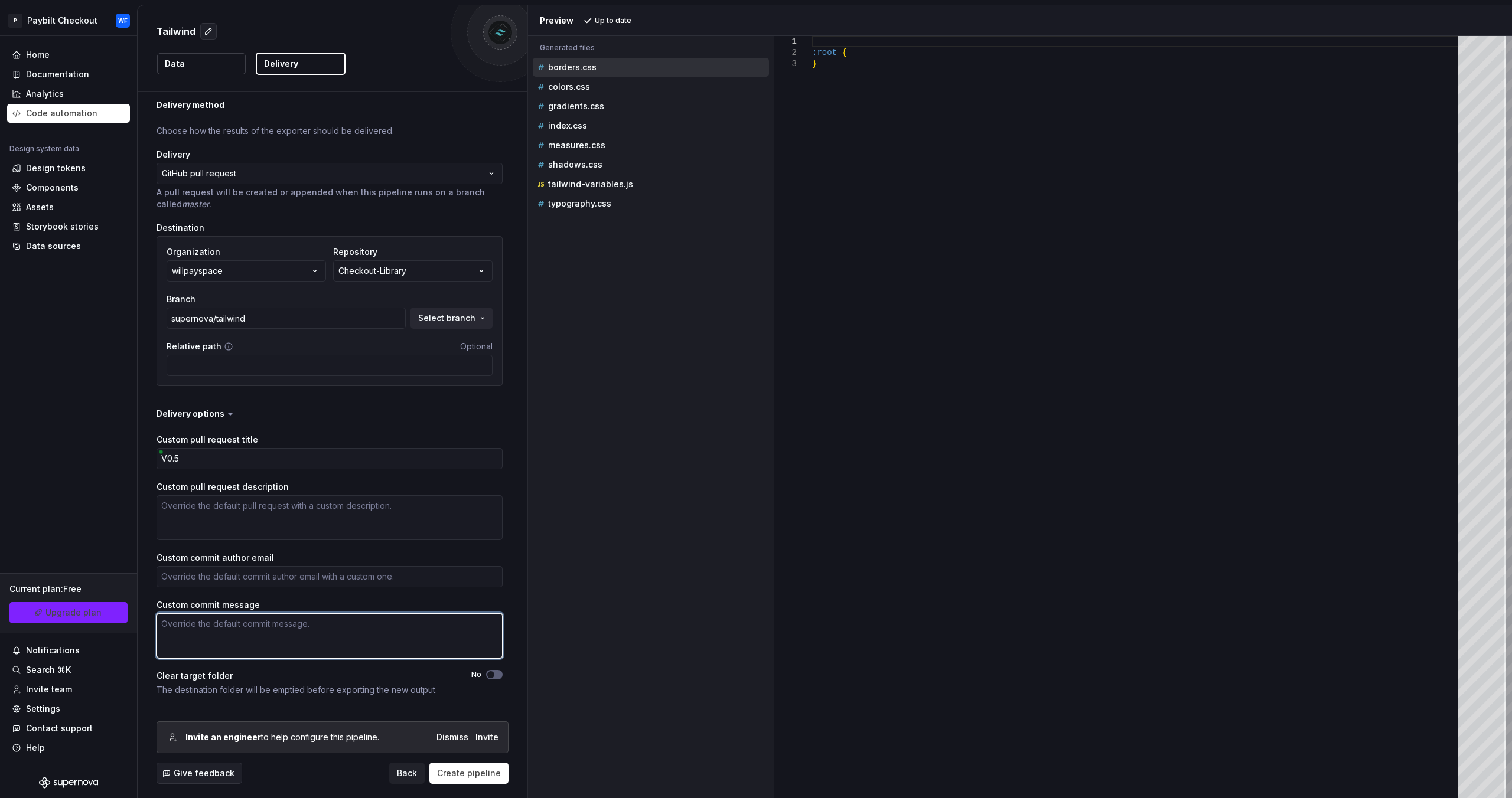
click at [265, 631] on textarea "Custom commit message" at bounding box center [330, 636] width 346 height 45
paste textarea "V0.5"
type textarea "*"
type textarea "V0.5"
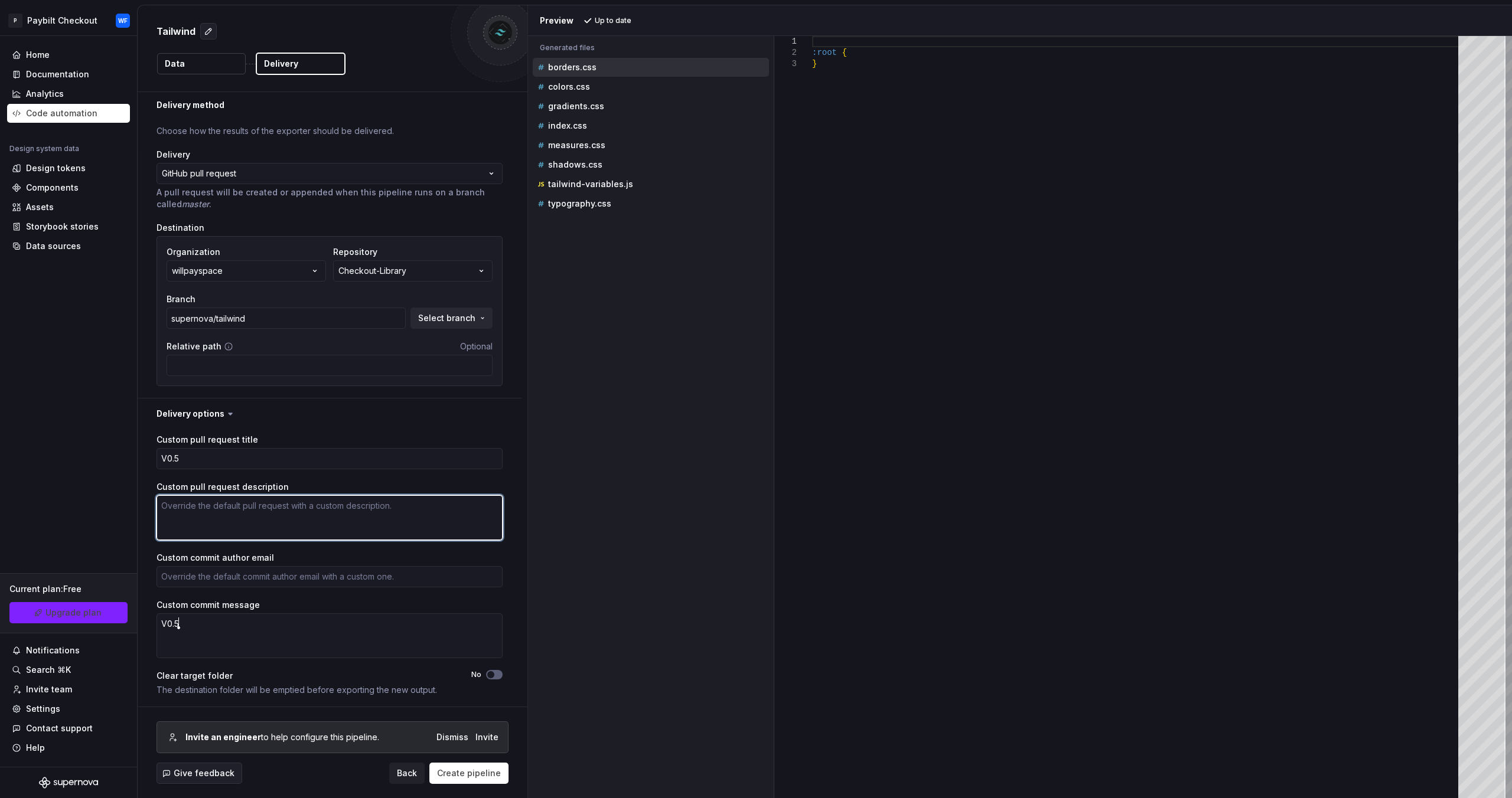
click at [237, 518] on textarea "Custom pull request description" at bounding box center [330, 518] width 346 height 45
paste textarea "V0.5"
type textarea "*"
type textarea "V0.5"
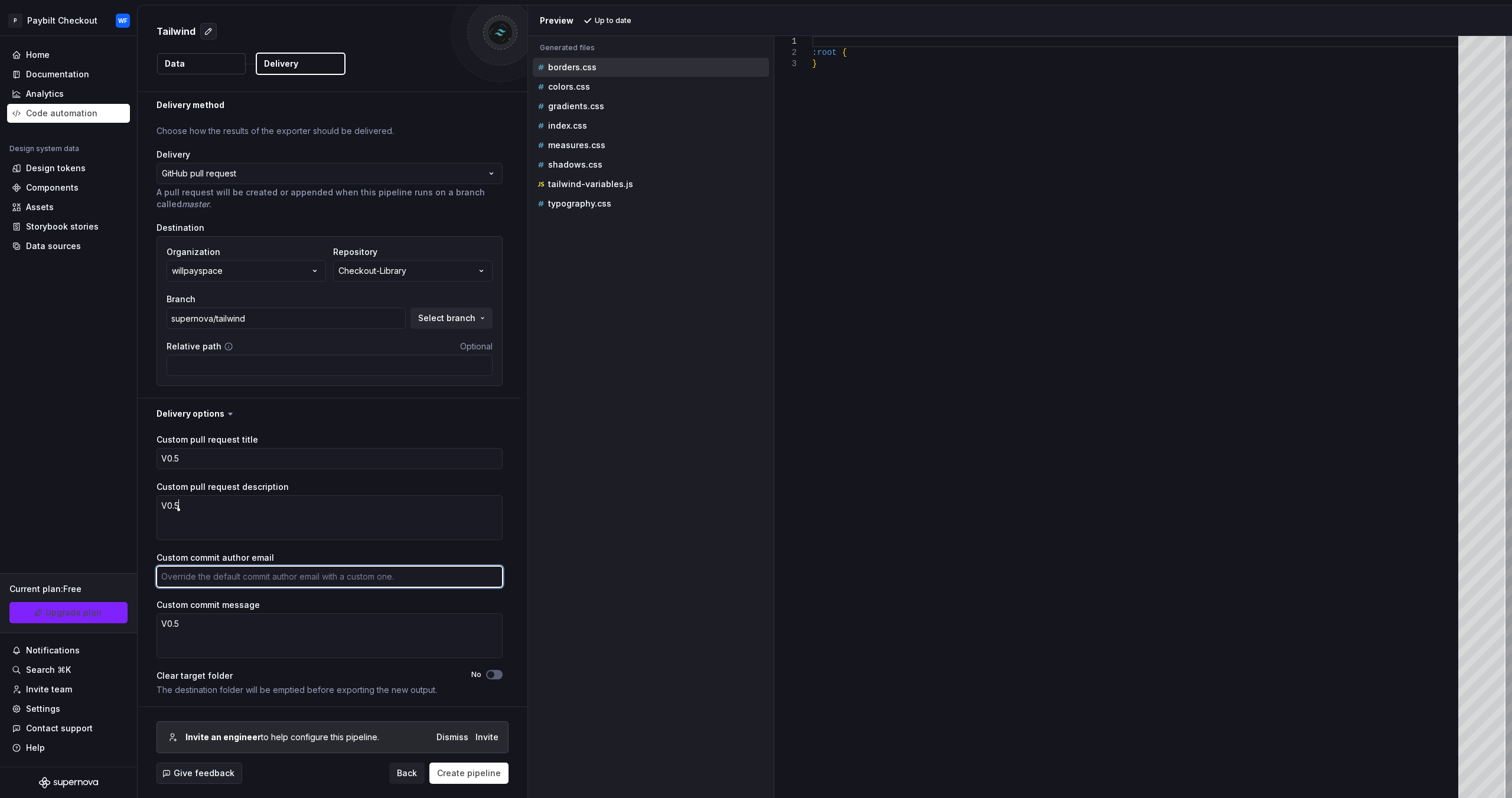
click at [245, 568] on textarea "Custom commit author email" at bounding box center [330, 576] width 346 height 21
type textarea "w"
type textarea "*"
type textarea "wi"
type textarea "*"
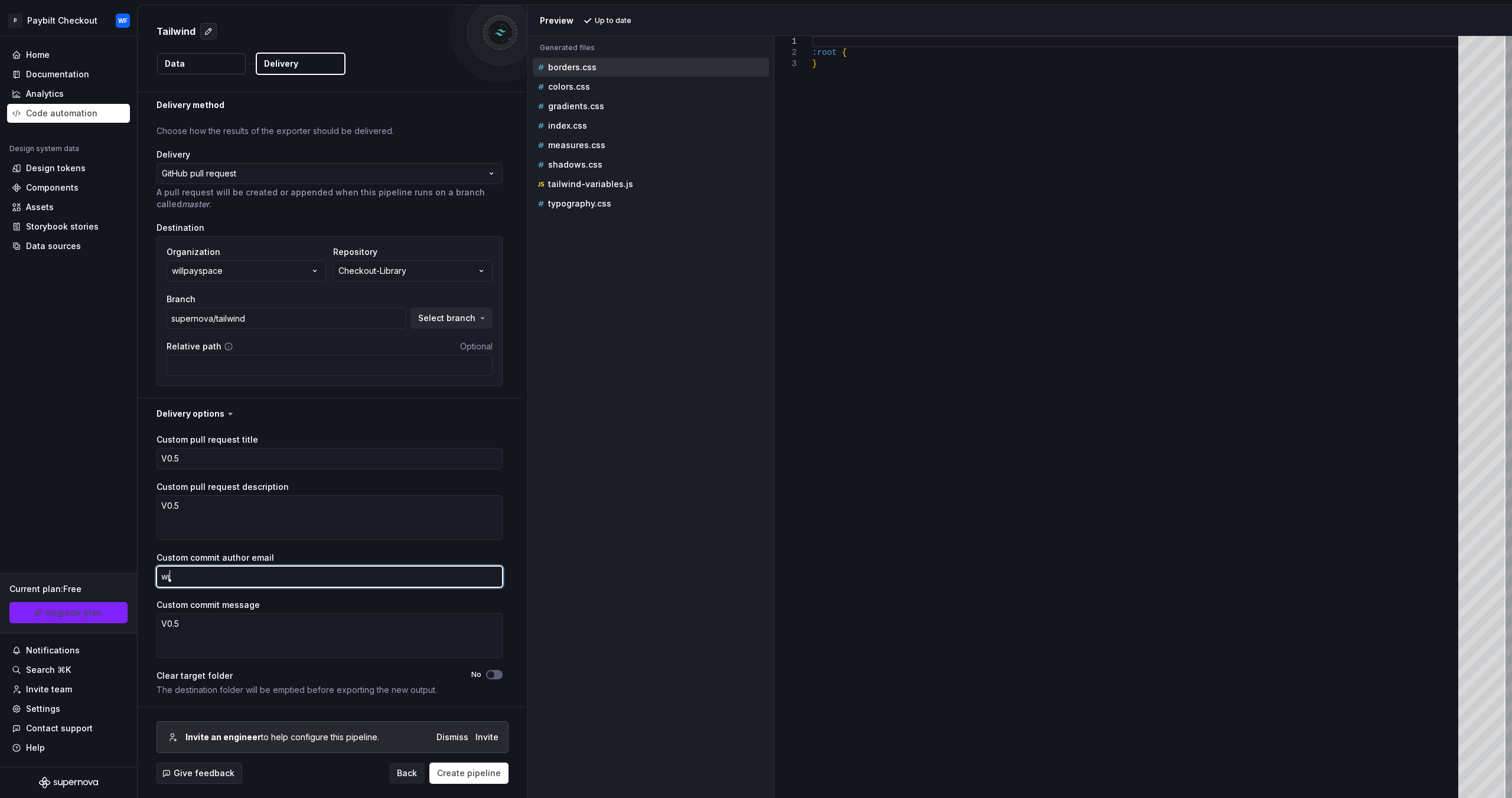
type textarea "wil"
type textarea "*"
type textarea "will"
type textarea "*"
type textarea "[PERSON_NAME]"
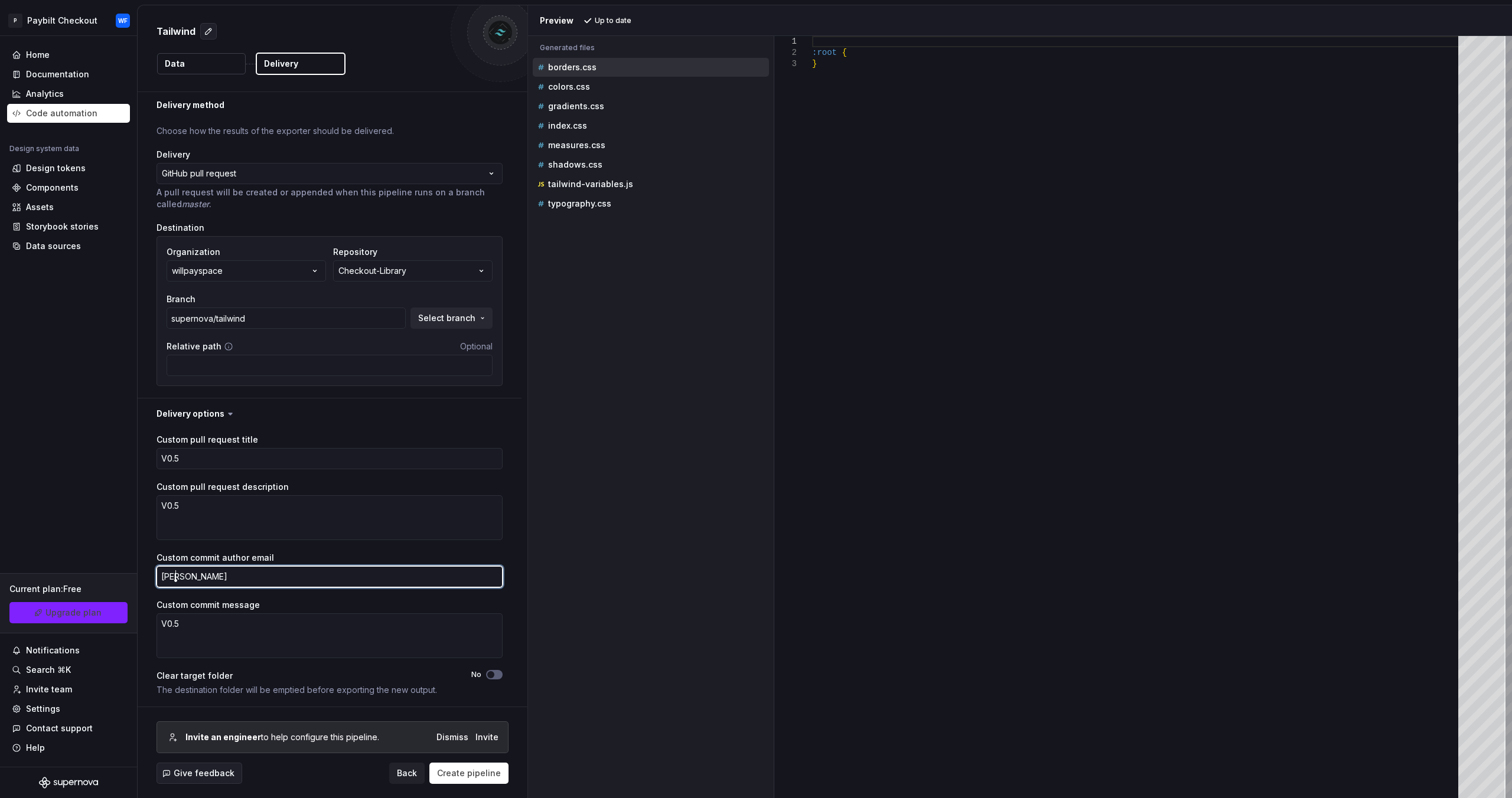
type textarea "*"
type textarea "[PERSON_NAME]"
type textarea "*"
type textarea "[PERSON_NAME]"
type textarea "*"
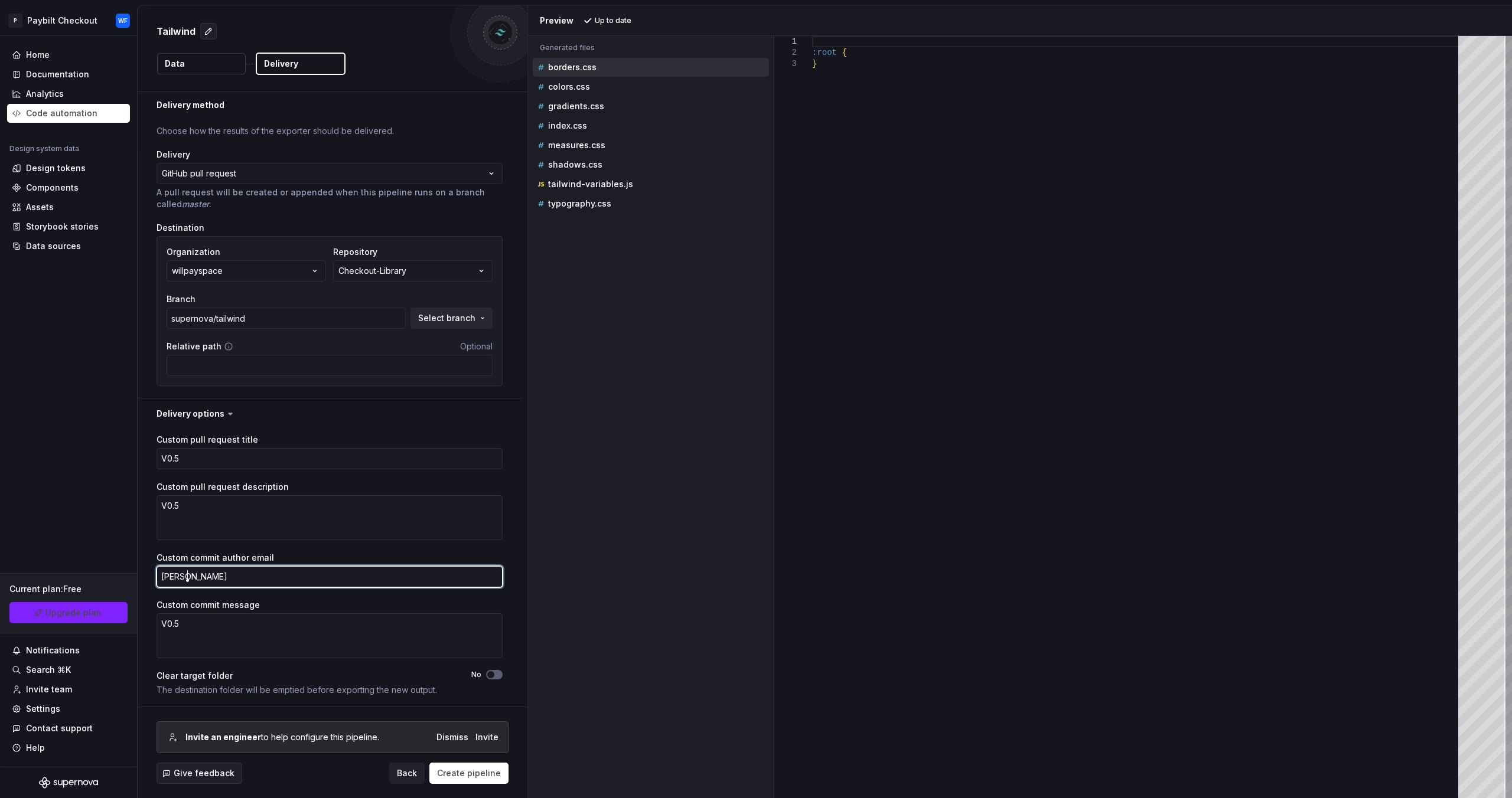
type textarea "[PERSON_NAME]."
type textarea "*"
type textarea "[PERSON_NAME].f"
type textarea "*"
type textarea "[PERSON_NAME].fin"
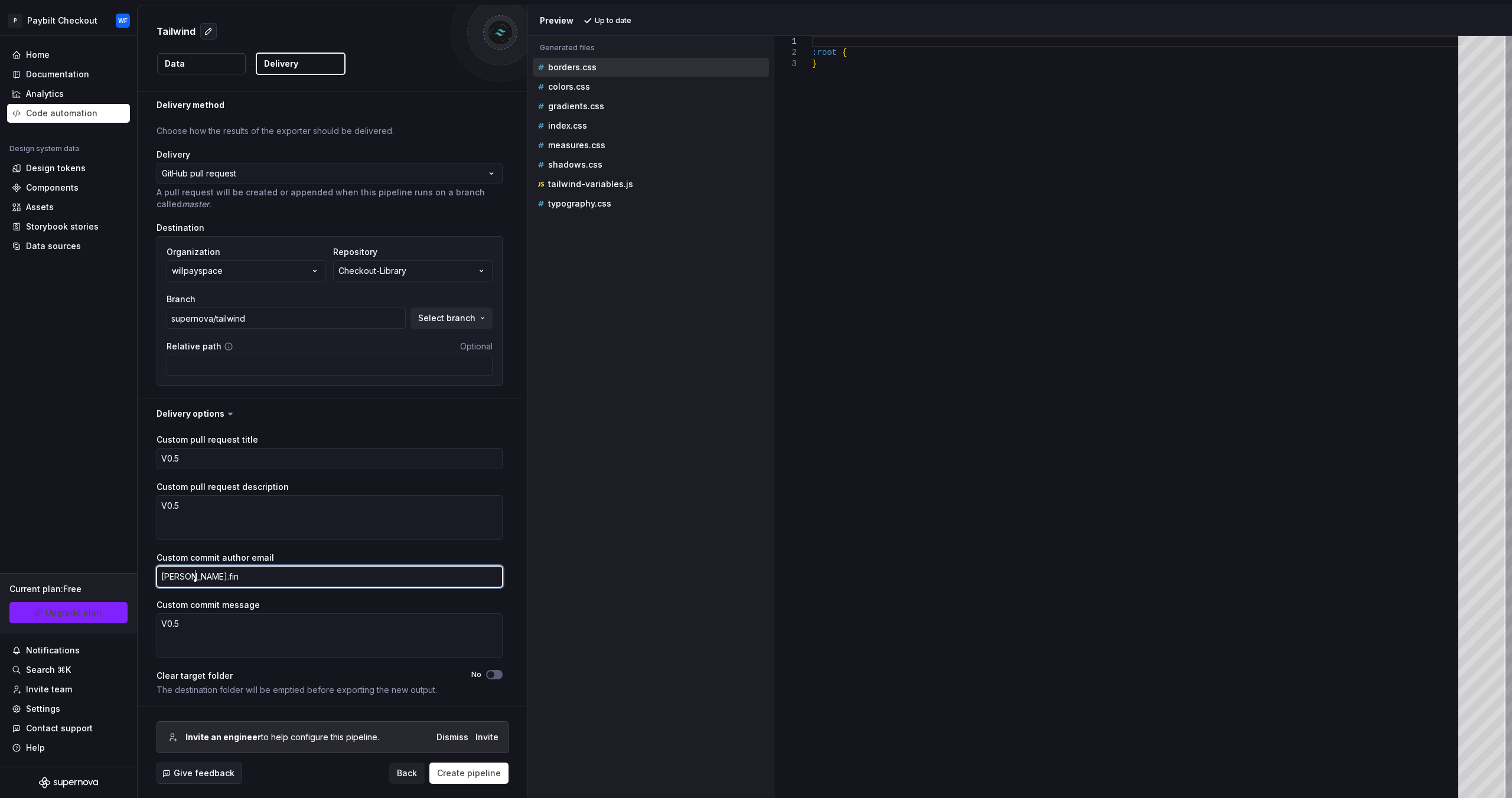
type textarea "*"
type textarea "[PERSON_NAME].fing"
type textarea "*"
type textarea "[PERSON_NAME].finger"
type textarea "*"
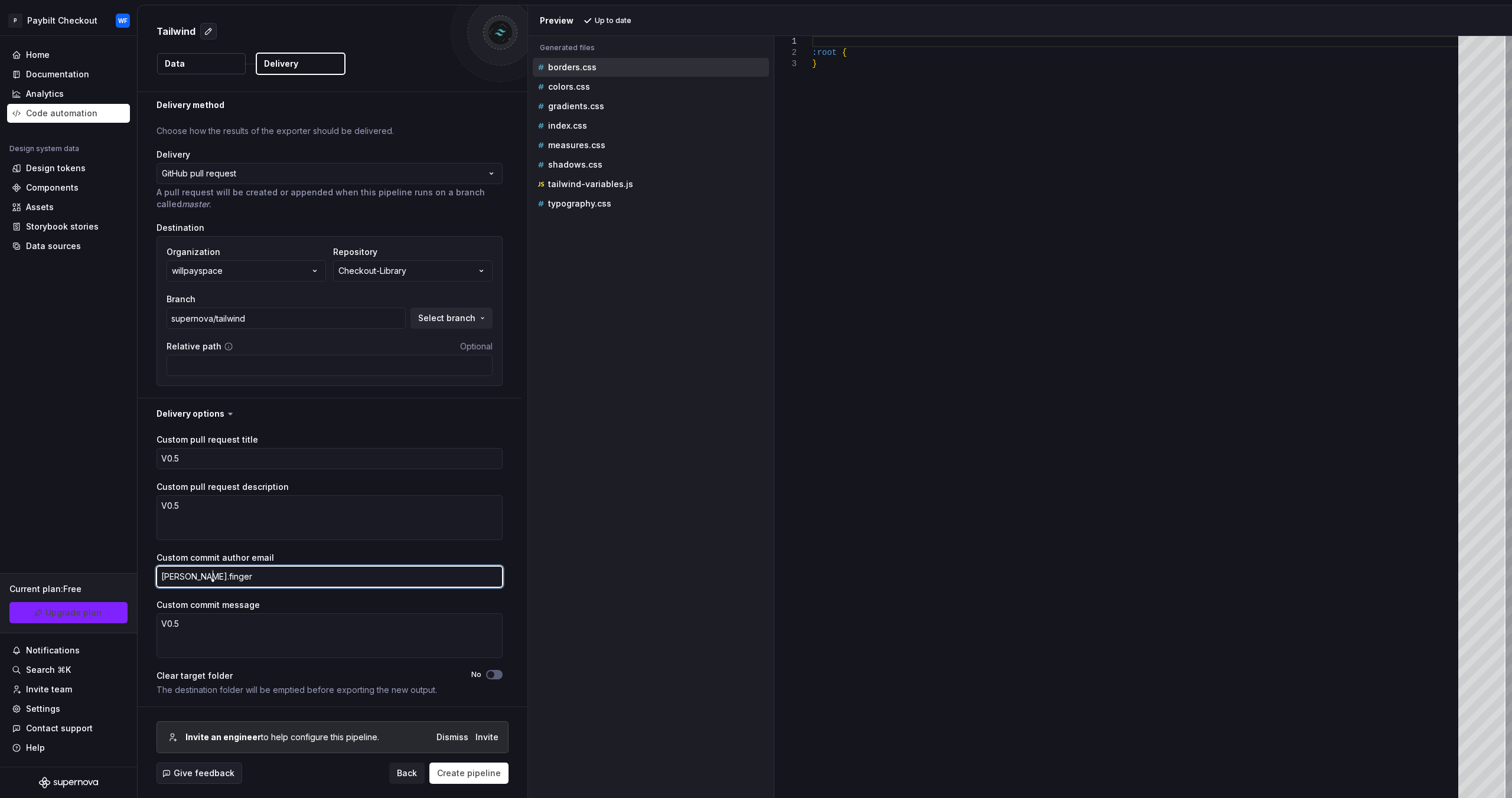
type textarea "[PERSON_NAME].finger@"
type textarea "*"
type textarea "[PERSON_NAME]"
type textarea "*"
type textarea "[PERSON_NAME]"
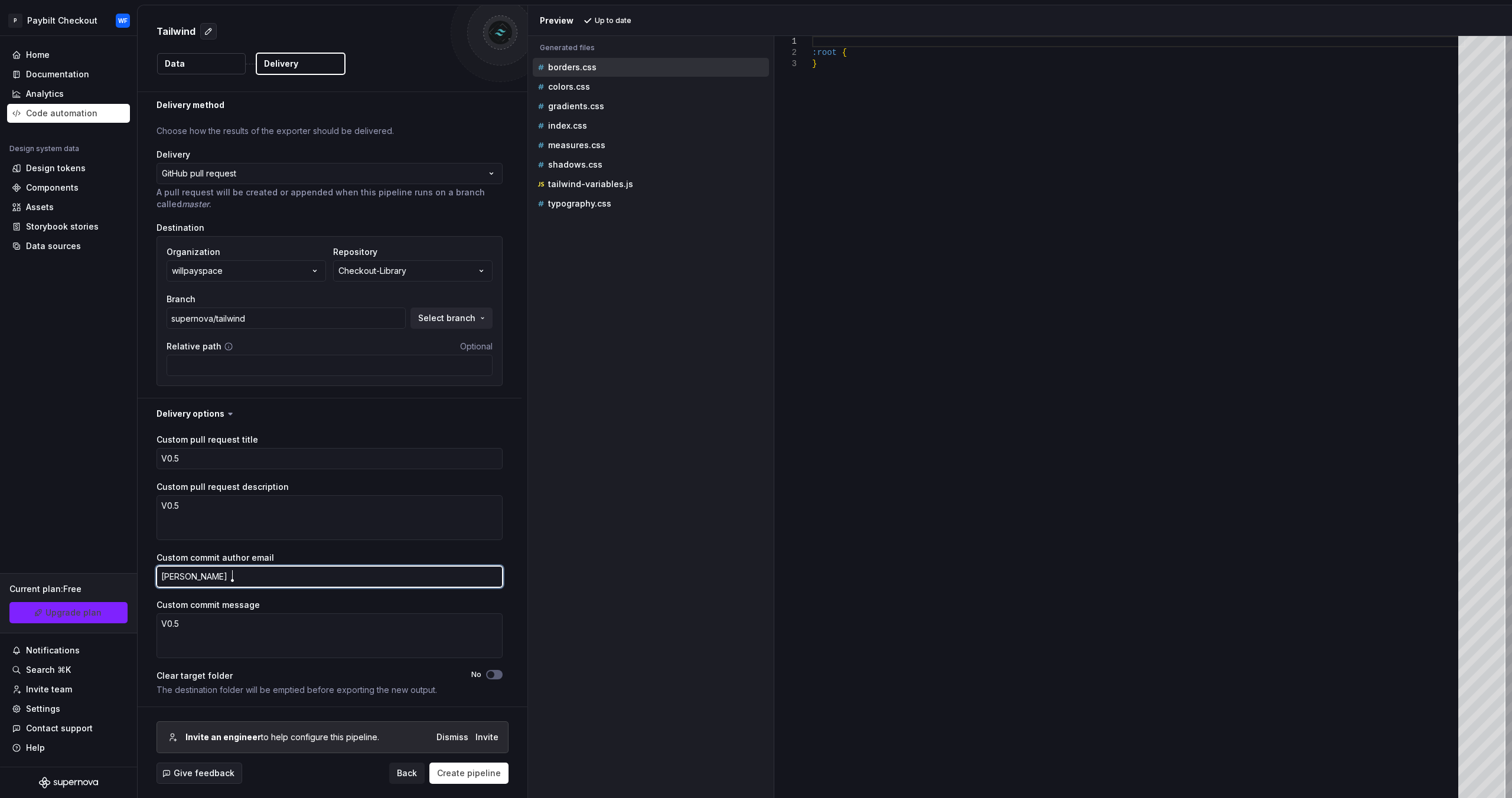
type textarea "*"
type textarea "[PERSON_NAME]"
type textarea "*"
type textarea "[PERSON_NAME].finger@"
type textarea "*"
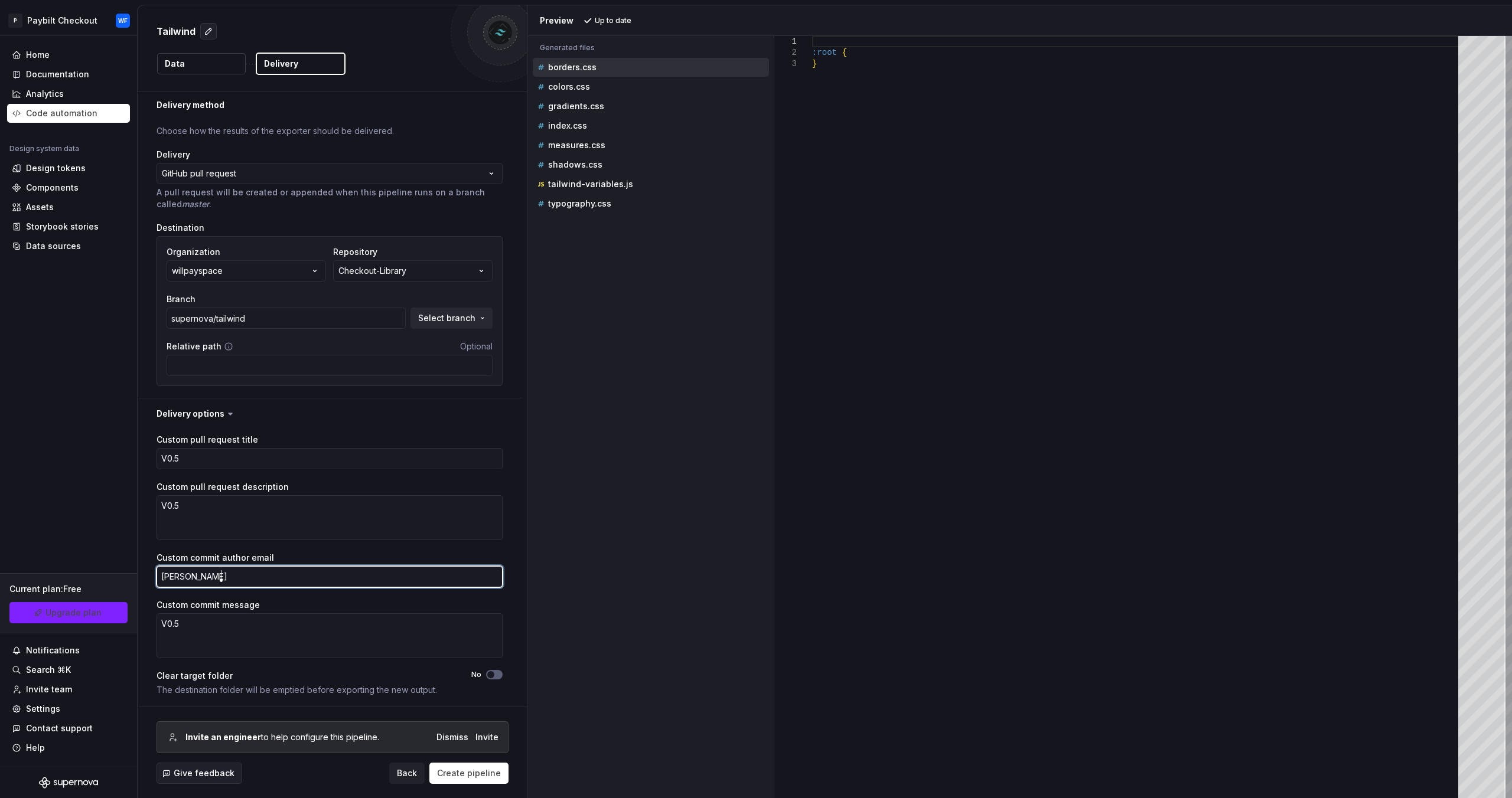
type textarea "[PERSON_NAME]"
type textarea "*"
type textarea "[PERSON_NAME]"
type textarea "*"
type textarea "[PERSON_NAME]"
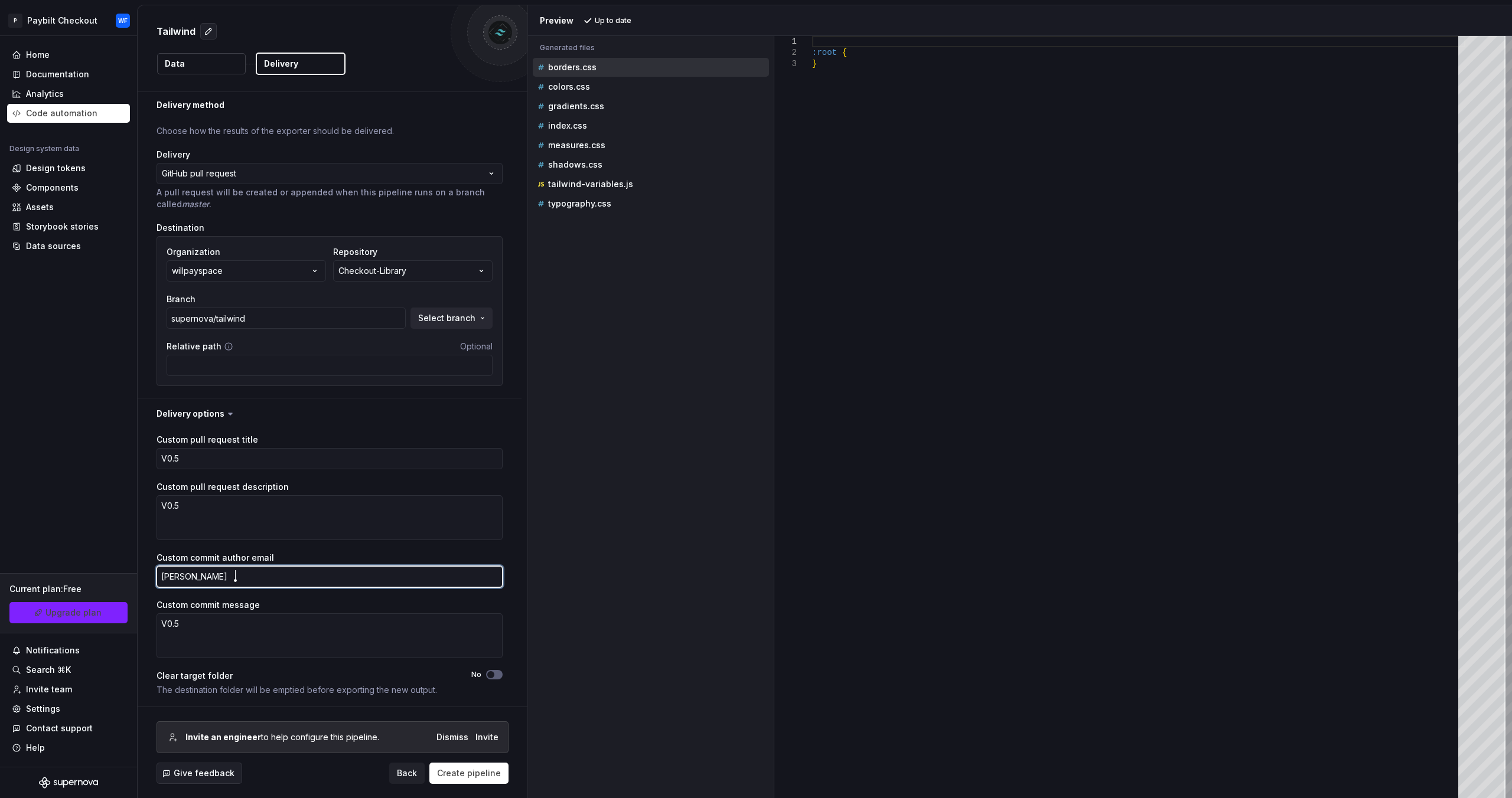
type textarea "*"
type textarea "[PERSON_NAME]"
type textarea "*"
type textarea "[PERSON_NAME]"
type textarea "*"
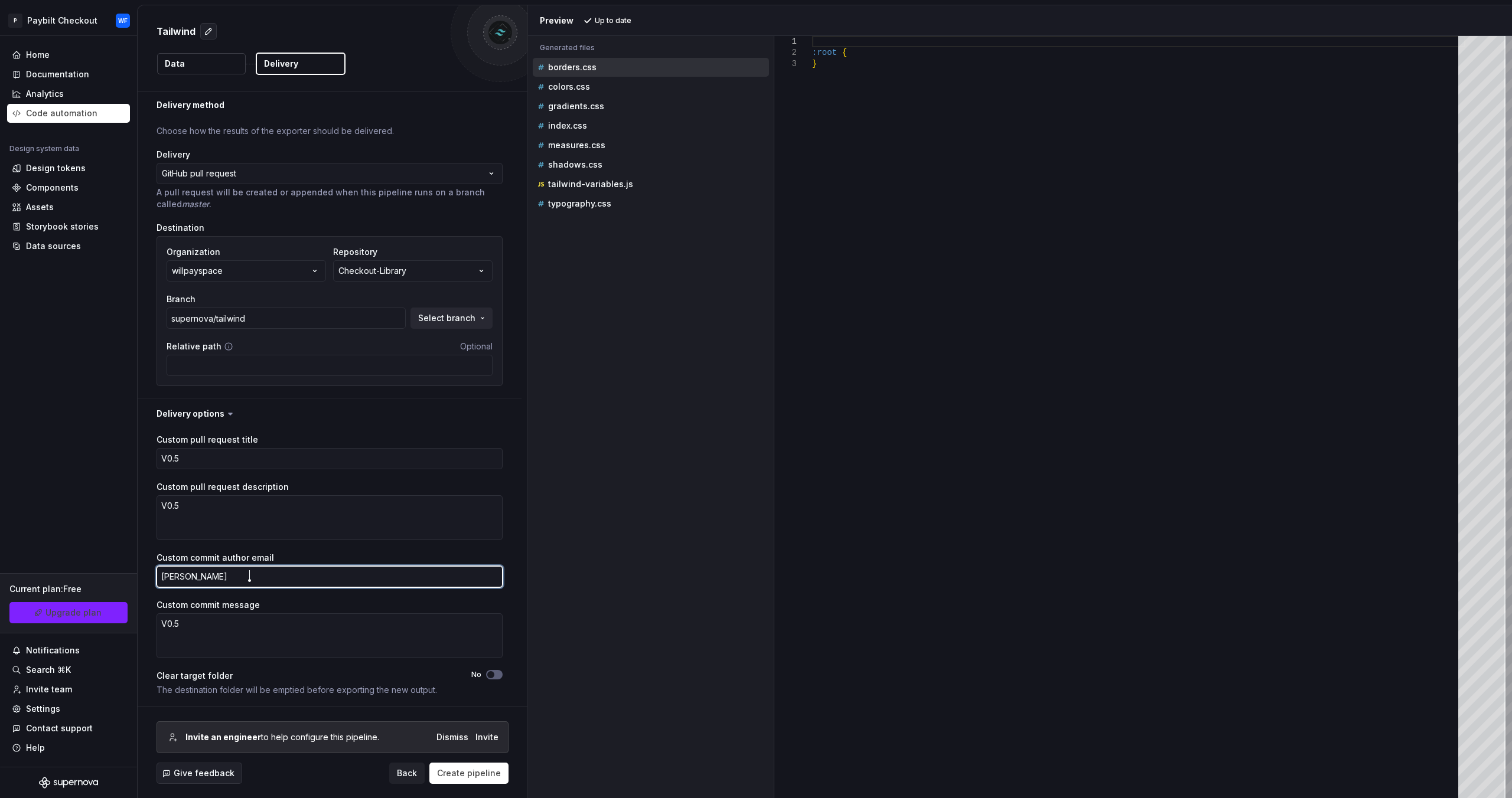
type textarea "[PERSON_NAME]"
type textarea "*"
type textarea "[PERSON_NAME]"
type textarea "*"
type textarea "[PERSON_NAME]."
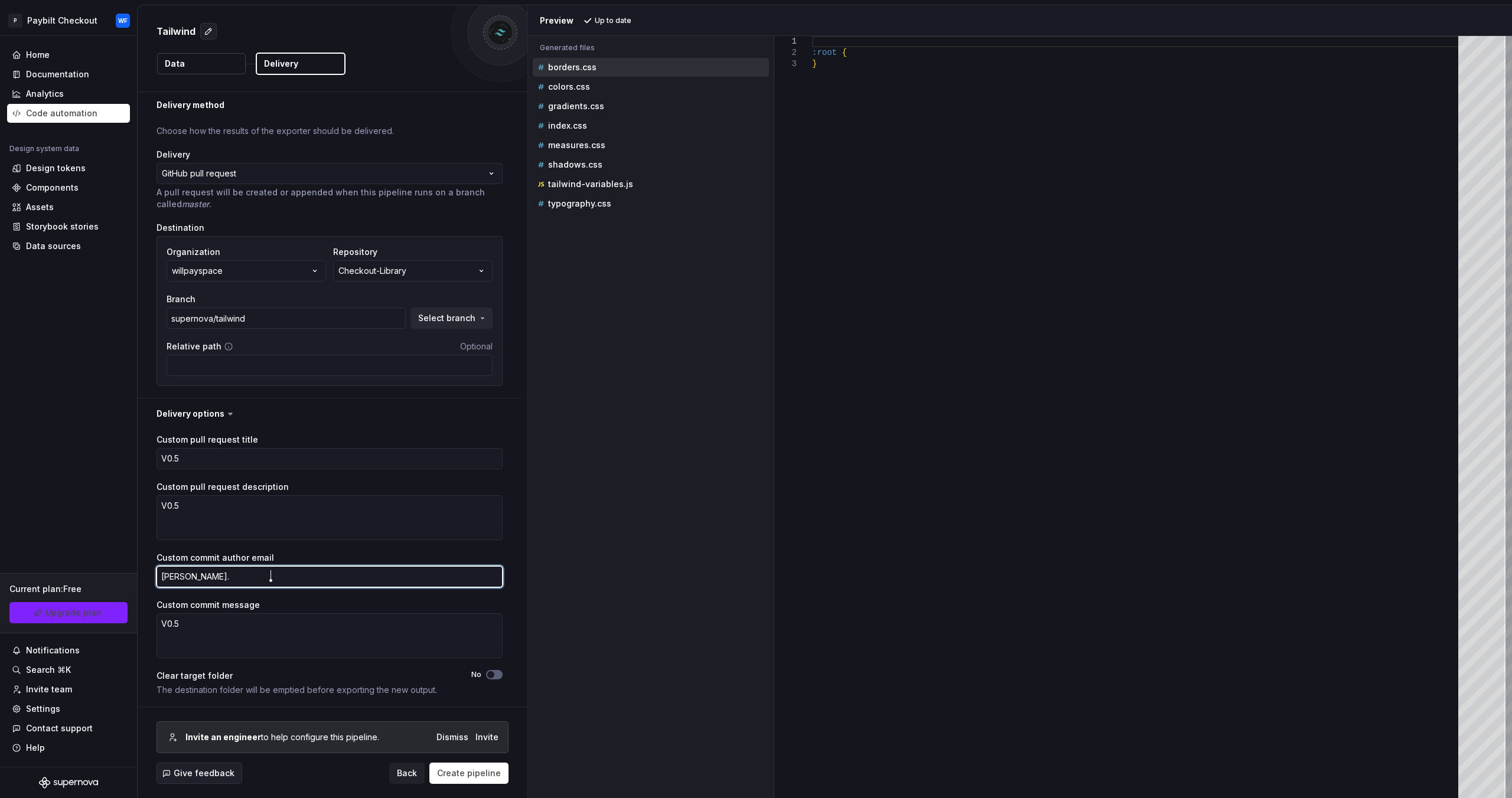
type textarea "*"
type textarea "[PERSON_NAME]"
type textarea "*"
type textarea "[PERSON_NAME][EMAIL_ADDRESS][DOMAIN_NAME]"
type textarea "*"
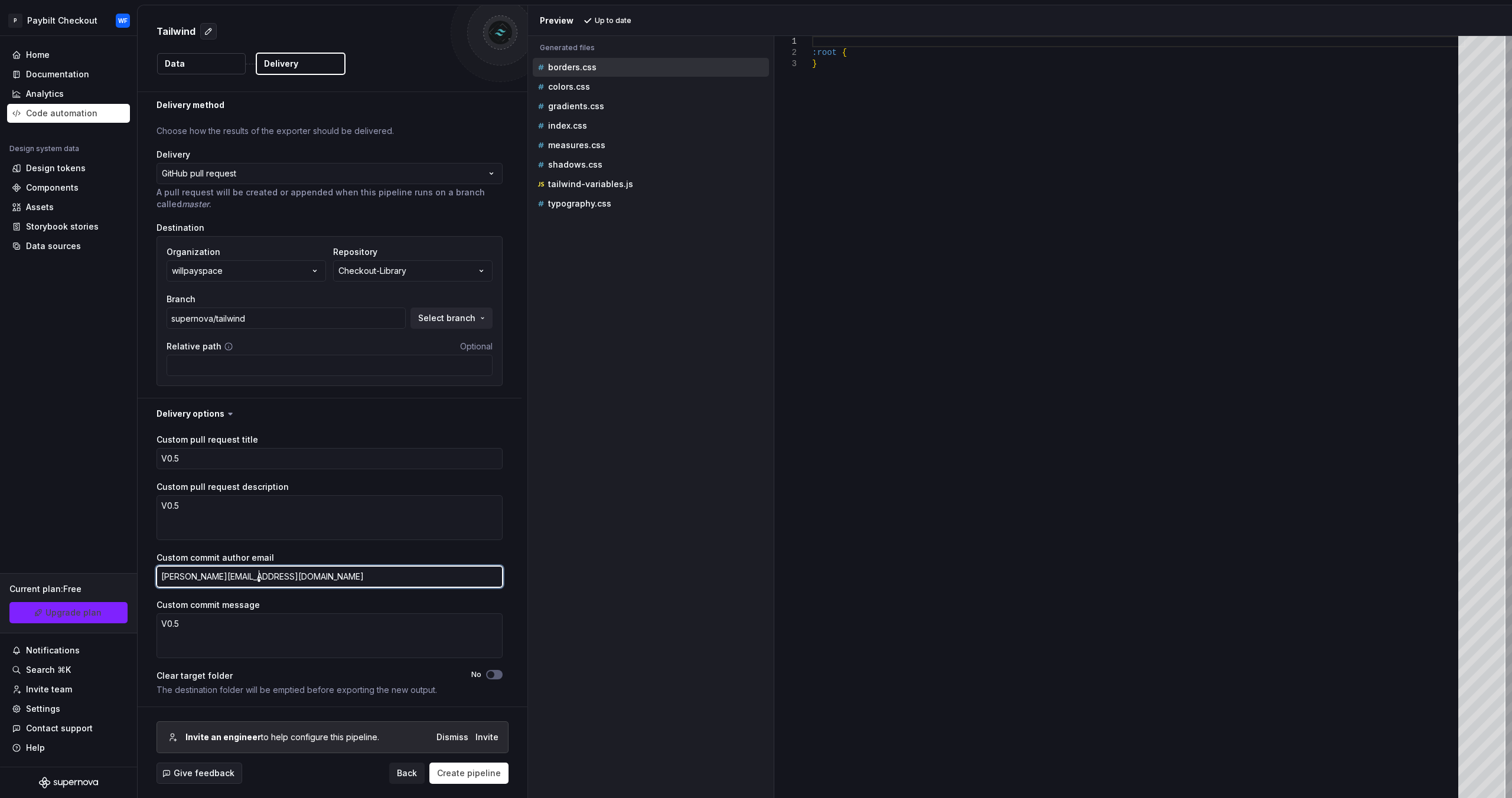
type textarea "[PERSON_NAME][EMAIL_ADDRESS][DOMAIN_NAME]"
click at [477, 787] on div "Invite an engineer to help configure this pipeline. Dismiss Invite Give feedbac…" at bounding box center [333, 752] width 390 height 91
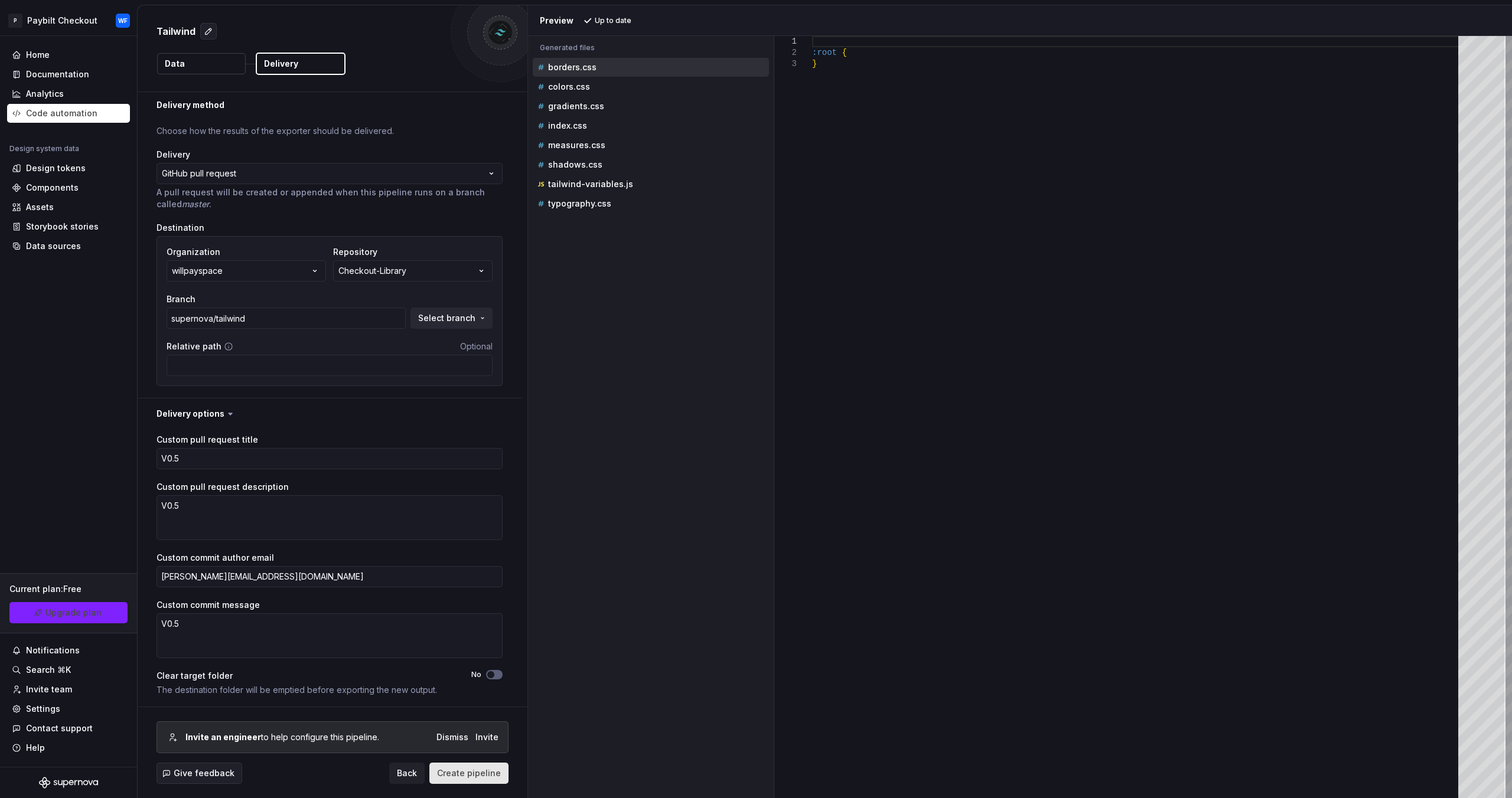
click at [472, 777] on span "Create pipeline" at bounding box center [469, 773] width 64 height 12
type textarea "*"
